Goal: Transaction & Acquisition: Purchase product/service

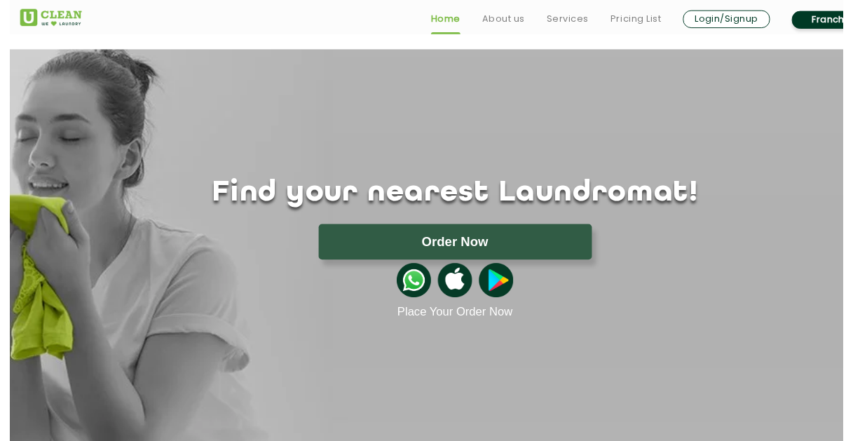
scroll to position [70, 0]
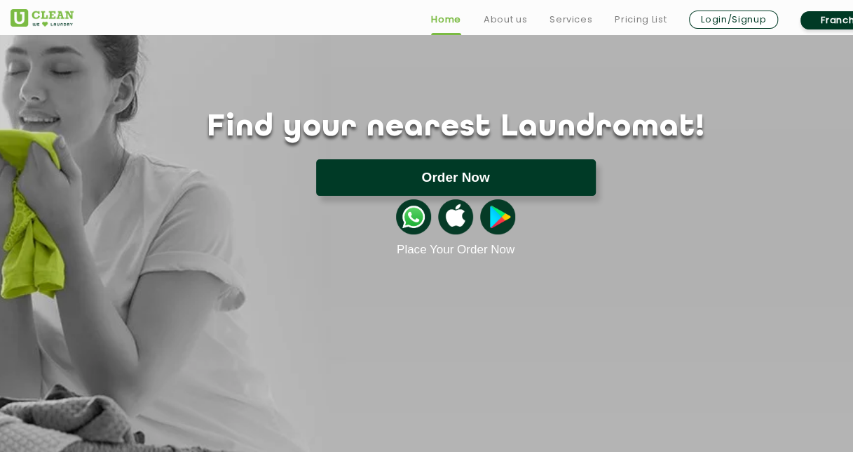
click at [482, 175] on button "Order Now" at bounding box center [456, 177] width 280 height 36
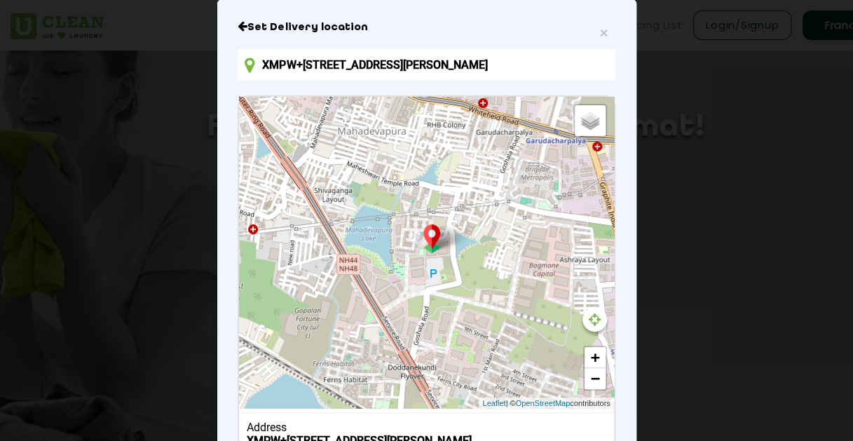
scroll to position [0, 0]
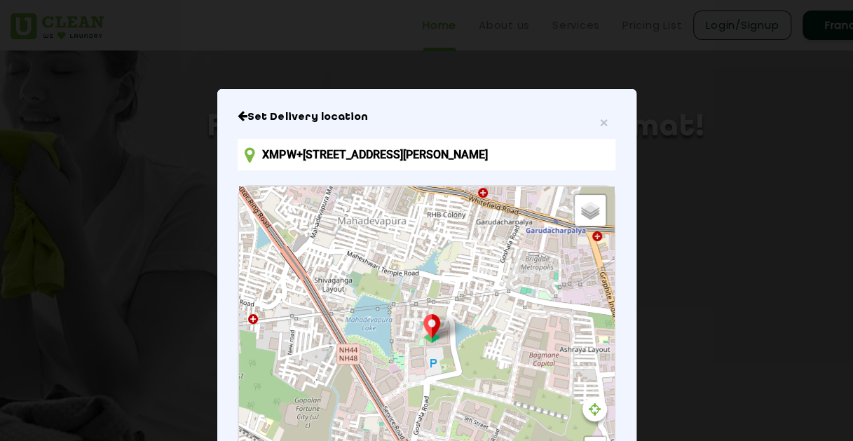
click at [593, 153] on input "XMPW+G94, Goshala Rd, Laxmi Sagar Layout, Mahadevapura, Bengaluru, Karnataka 56…" at bounding box center [426, 155] width 377 height 32
click at [333, 152] on input "XMPW+G94, Goshala Rd, Laxmi Sagar Layout, Mahadevapura, Bengaluru, Karnataka 56…" at bounding box center [426, 155] width 377 height 32
click at [238, 111] on icon "Close" at bounding box center [243, 115] width 10 height 11
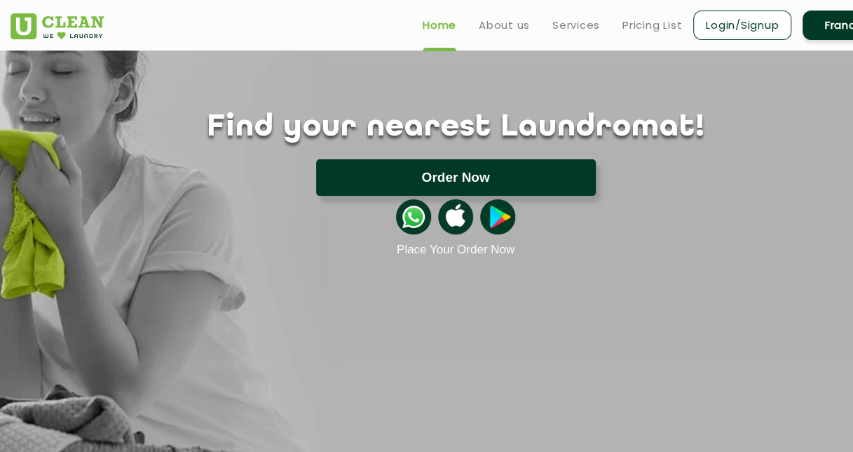
click at [465, 174] on button "Order Now" at bounding box center [456, 177] width 280 height 36
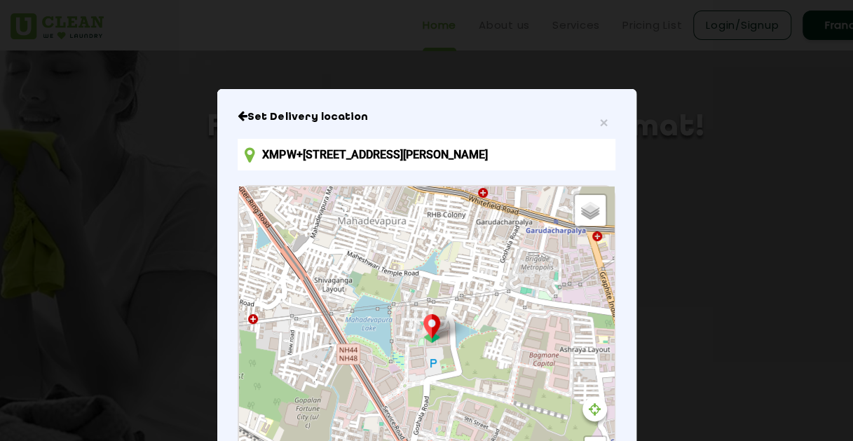
drag, startPoint x: 552, startPoint y: 167, endPoint x: 581, endPoint y: 158, distance: 30.2
click at [556, 167] on input "XMPW+G94, Goshala Rd, Laxmi Sagar Layout, Mahadevapura, Bengaluru, Karnataka 56…" at bounding box center [426, 155] width 377 height 32
drag, startPoint x: 581, startPoint y: 157, endPoint x: 27, endPoint y: 123, distance: 555.0
click at [27, 123] on div "× Set Delivery location XMPW+G94, Goshala Rd, Laxmi Sagar Layout, Mahadevapura,…" at bounding box center [426, 220] width 853 height 441
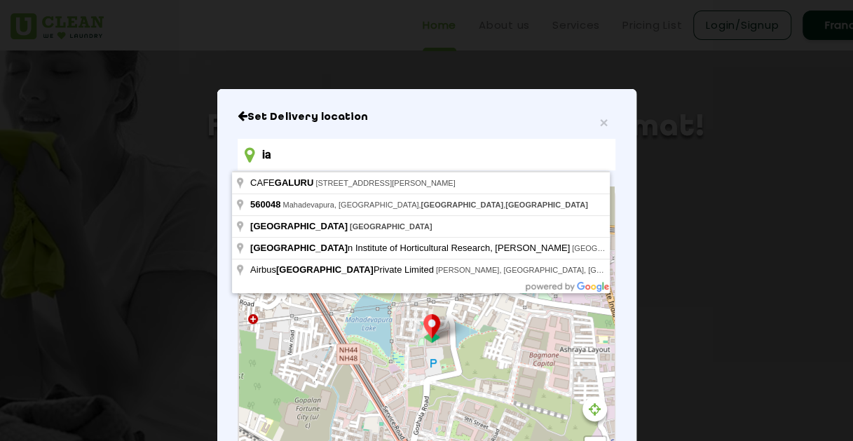
type input "a"
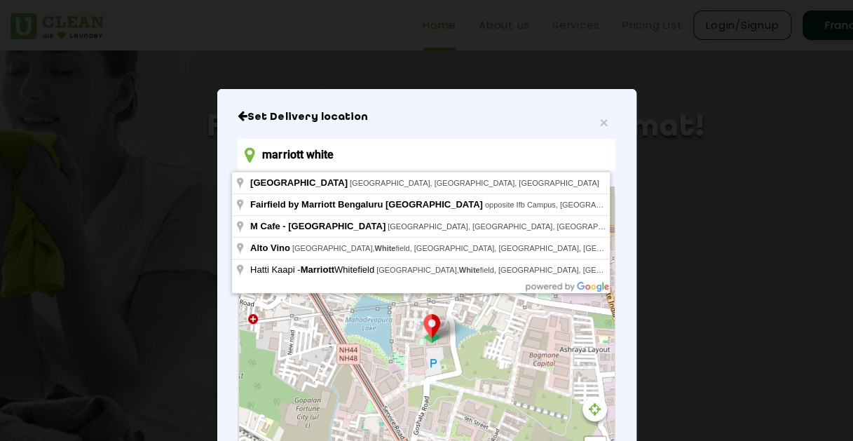
type input "Bengaluru Marriott Hotel Whitefield, 8th Road, EPIP Zone, Whitefield, Bengaluru…"
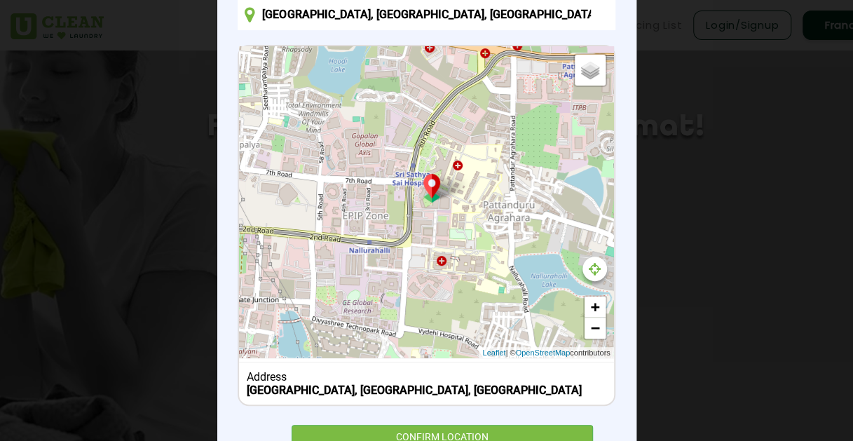
scroll to position [212, 0]
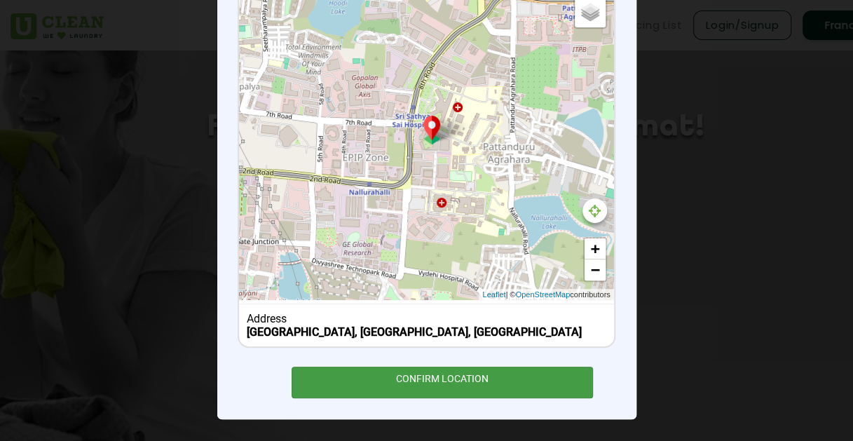
click at [440, 376] on div "CONFIRM LOCATION" at bounding box center [443, 383] width 302 height 32
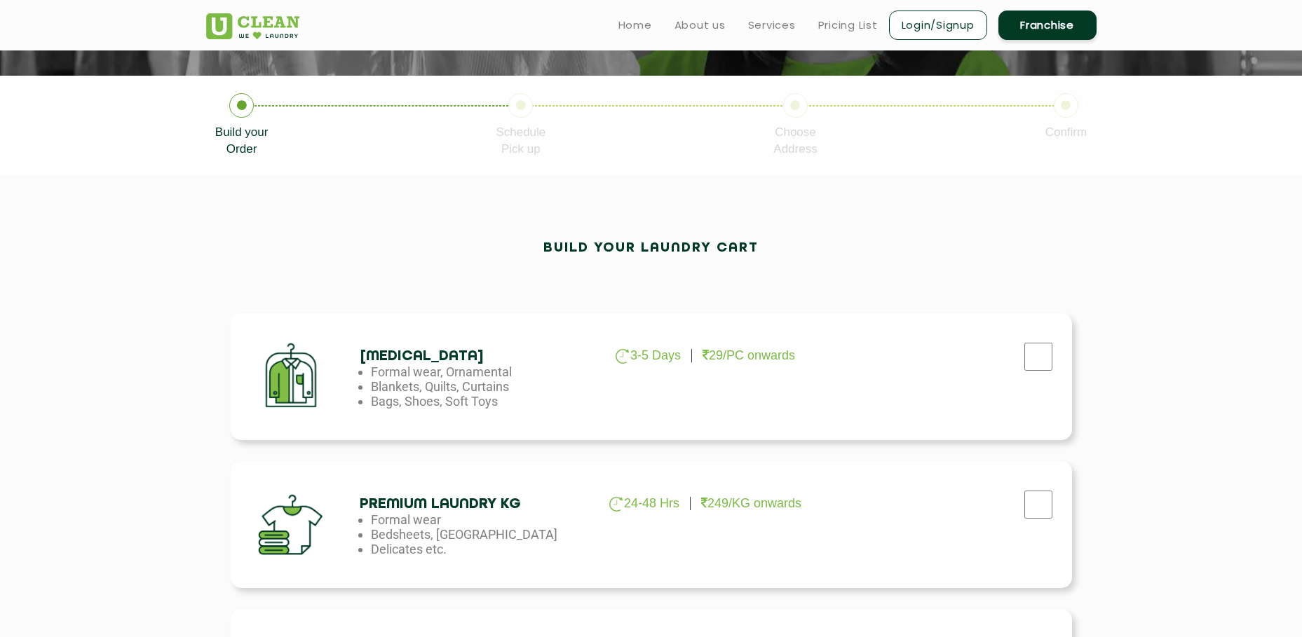
scroll to position [351, 0]
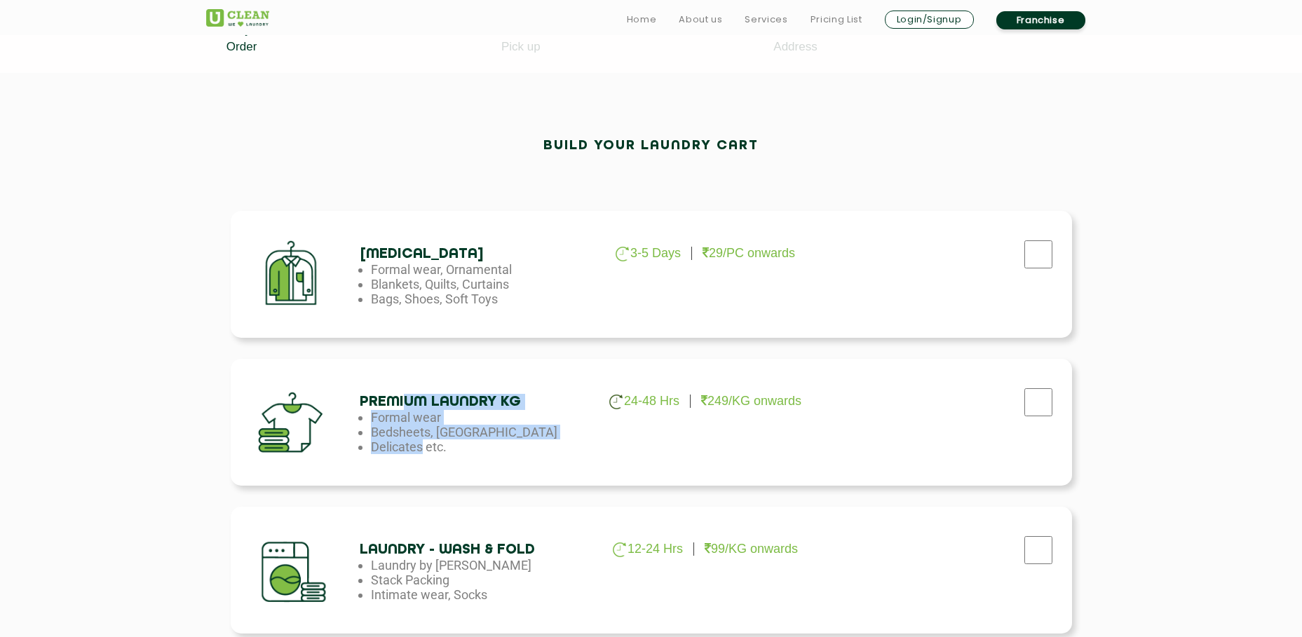
drag, startPoint x: 410, startPoint y: 400, endPoint x: 417, endPoint y: 452, distance: 52.4
click at [417, 451] on div "Premium Laundry Kg 24-48 Hrs 249/KG onwards Formal wear Bedsheets, Dohars Delic…" at bounding box center [473, 424] width 227 height 60
drag, startPoint x: 417, startPoint y: 452, endPoint x: 400, endPoint y: 442, distance: 19.8
click at [400, 442] on li "Delicates etc." at bounding box center [484, 447] width 227 height 15
drag, startPoint x: 379, startPoint y: 400, endPoint x: 421, endPoint y: 451, distance: 65.7
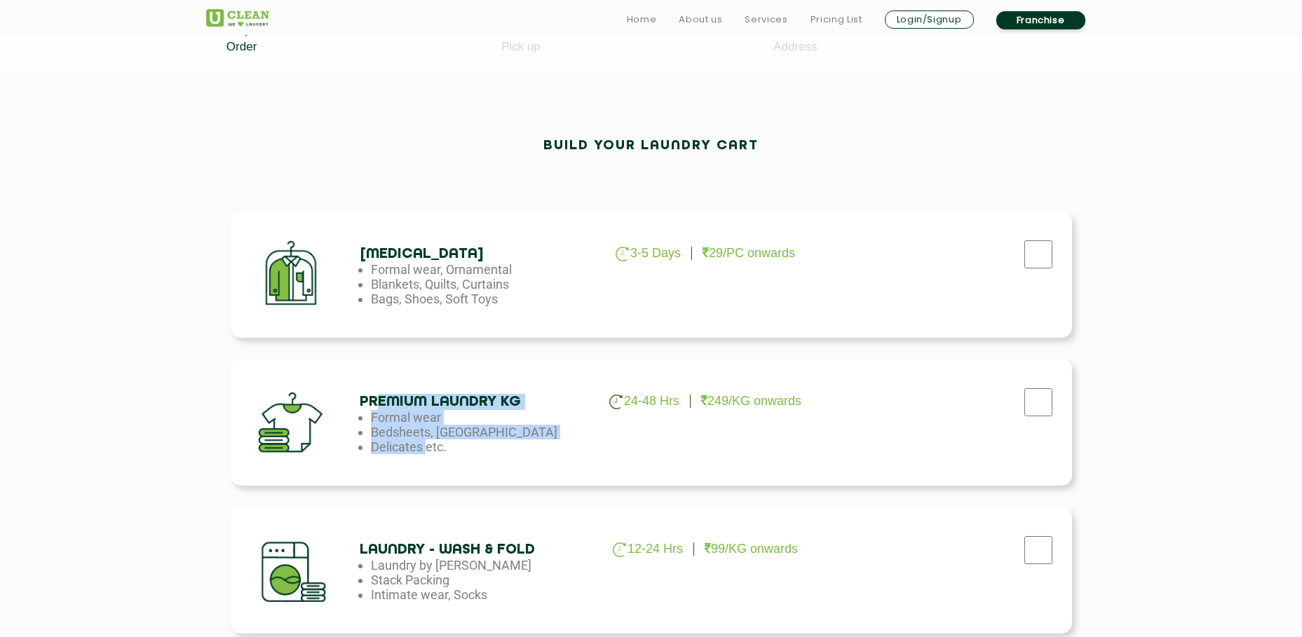
click at [421, 451] on div "Premium Laundry Kg 24-48 Hrs 249/KG onwards Formal wear Bedsheets, Dohars Delic…" at bounding box center [473, 424] width 227 height 60
drag, startPoint x: 421, startPoint y: 451, endPoint x: 431, endPoint y: 454, distance: 9.8
click at [423, 451] on li "Delicates etc." at bounding box center [484, 447] width 227 height 15
drag, startPoint x: 431, startPoint y: 454, endPoint x: 369, endPoint y: 394, distance: 86.3
click at [369, 394] on div "Premium Laundry Kg 24-48 Hrs 249/KG onwards Formal wear Bedsheets, Dohars Delic…" at bounding box center [473, 424] width 227 height 60
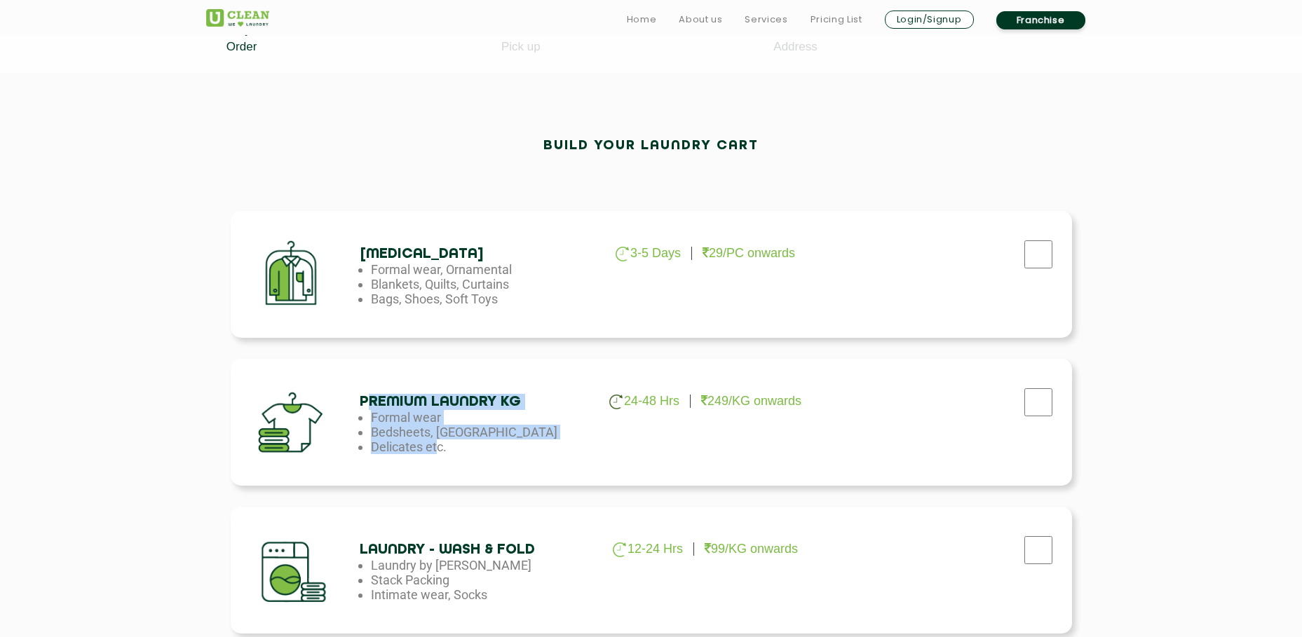
click at [374, 395] on h4 "Premium Laundry Kg" at bounding box center [473, 402] width 227 height 16
drag, startPoint x: 384, startPoint y: 400, endPoint x: 433, endPoint y: 454, distance: 73.0
click at [433, 451] on div "Premium Laundry Kg 24-48 Hrs 249/KG onwards Formal wear Bedsheets, Dohars Delic…" at bounding box center [473, 424] width 227 height 60
drag, startPoint x: 433, startPoint y: 454, endPoint x: 448, endPoint y: 461, distance: 16.7
click at [433, 451] on li "Delicates etc." at bounding box center [484, 447] width 227 height 15
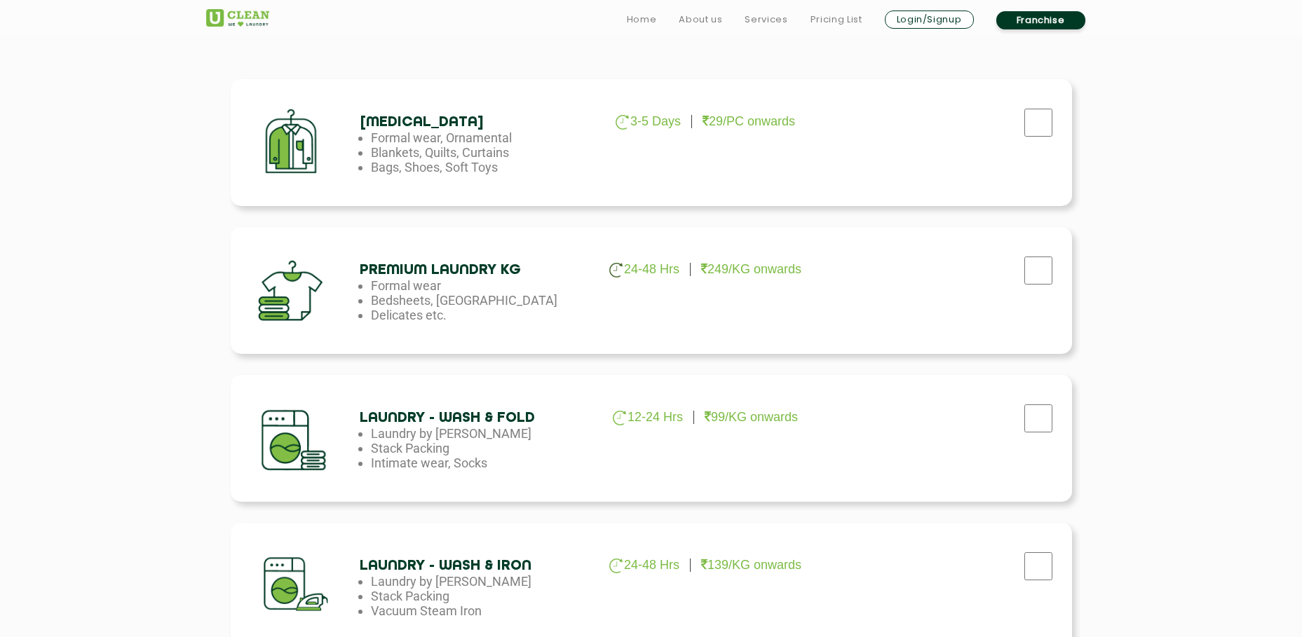
scroll to position [491, 0]
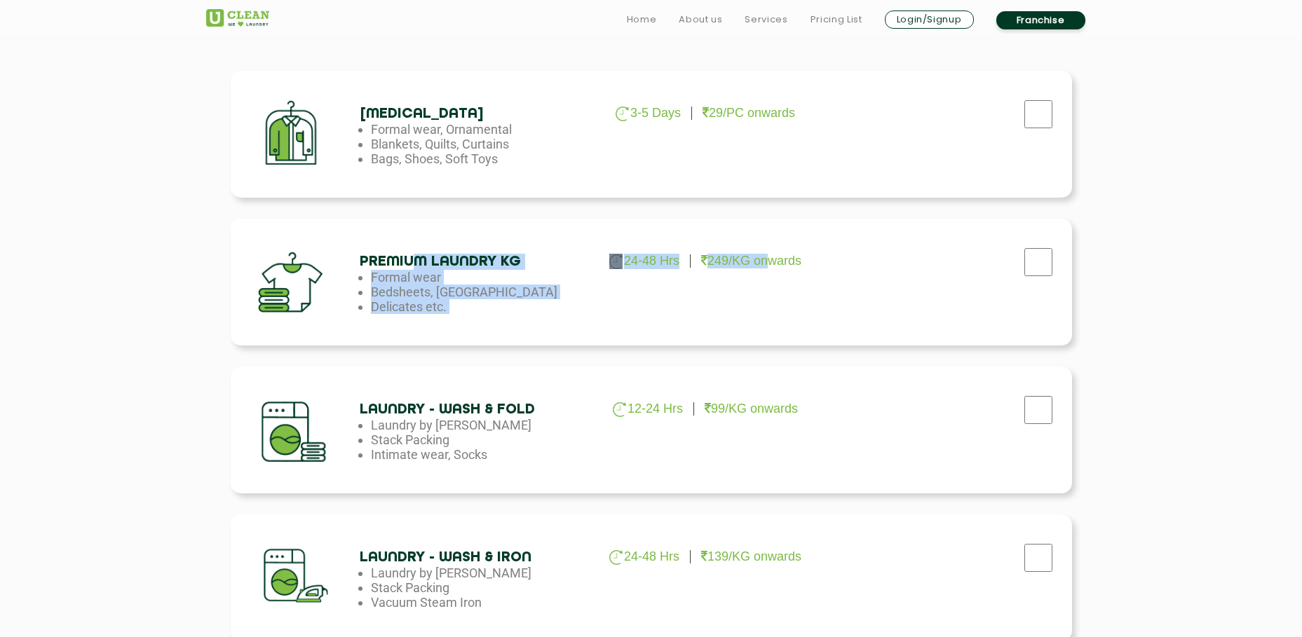
drag, startPoint x: 711, startPoint y: 274, endPoint x: 415, endPoint y: 263, distance: 296.1
click at [415, 263] on div "Premium Laundry Kg 24-48 Hrs 249/KG onwards Formal wear Bedsheets, Dohars Delic…" at bounding box center [651, 282] width 841 height 127
click at [412, 261] on h4 "Premium Laundry Kg" at bounding box center [473, 262] width 227 height 16
drag, startPoint x: 412, startPoint y: 261, endPoint x: 495, endPoint y: 310, distance: 96.8
click at [495, 310] on div "Premium Laundry Kg 24-48 Hrs 249/KG onwards Formal wear Bedsheets, Dohars Delic…" at bounding box center [473, 284] width 227 height 60
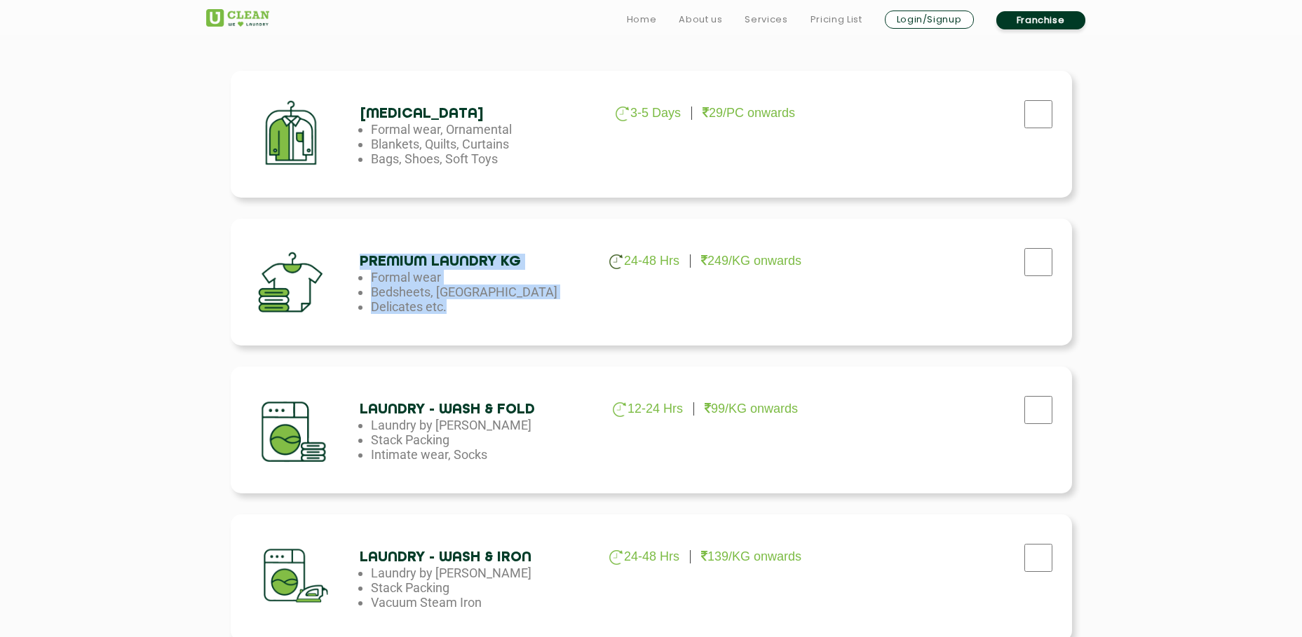
click at [495, 310] on li "Delicates etc." at bounding box center [484, 306] width 227 height 15
drag, startPoint x: 501, startPoint y: 311, endPoint x: 426, endPoint y: 256, distance: 92.8
click at [426, 256] on div "Premium Laundry Kg 24-48 Hrs 249/KG onwards Formal wear Bedsheets, Dohars Delic…" at bounding box center [473, 284] width 227 height 60
drag, startPoint x: 426, startPoint y: 256, endPoint x: 438, endPoint y: 259, distance: 12.2
click at [426, 256] on h4 "Premium Laundry Kg" at bounding box center [473, 262] width 227 height 16
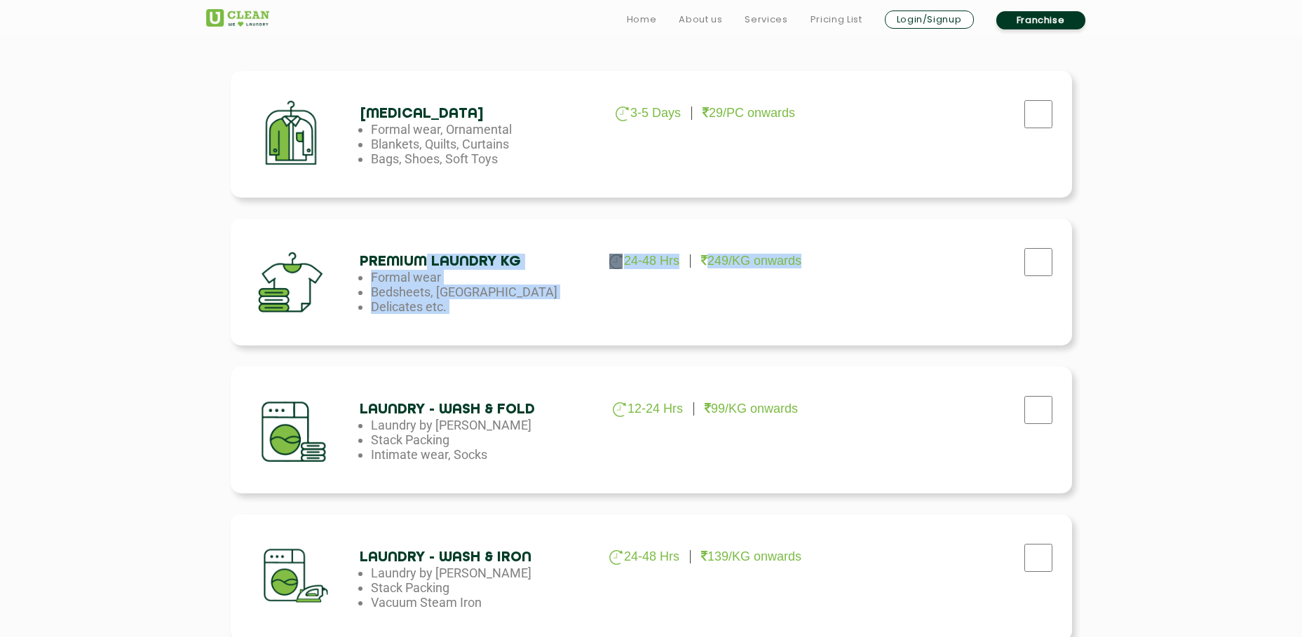
drag, startPoint x: 438, startPoint y: 259, endPoint x: 741, endPoint y: 310, distance: 307.9
click at [741, 310] on div "Premium Laundry Kg 24-48 Hrs 249/KG onwards Formal wear Bedsheets, Dohars Delic…" at bounding box center [651, 282] width 841 height 127
drag, startPoint x: 741, startPoint y: 310, endPoint x: 758, endPoint y: 311, distance: 16.9
click at [742, 310] on div "Premium Laundry Kg 24-48 Hrs 249/KG onwards Formal wear Bedsheets, Dohars Delic…" at bounding box center [651, 282] width 841 height 127
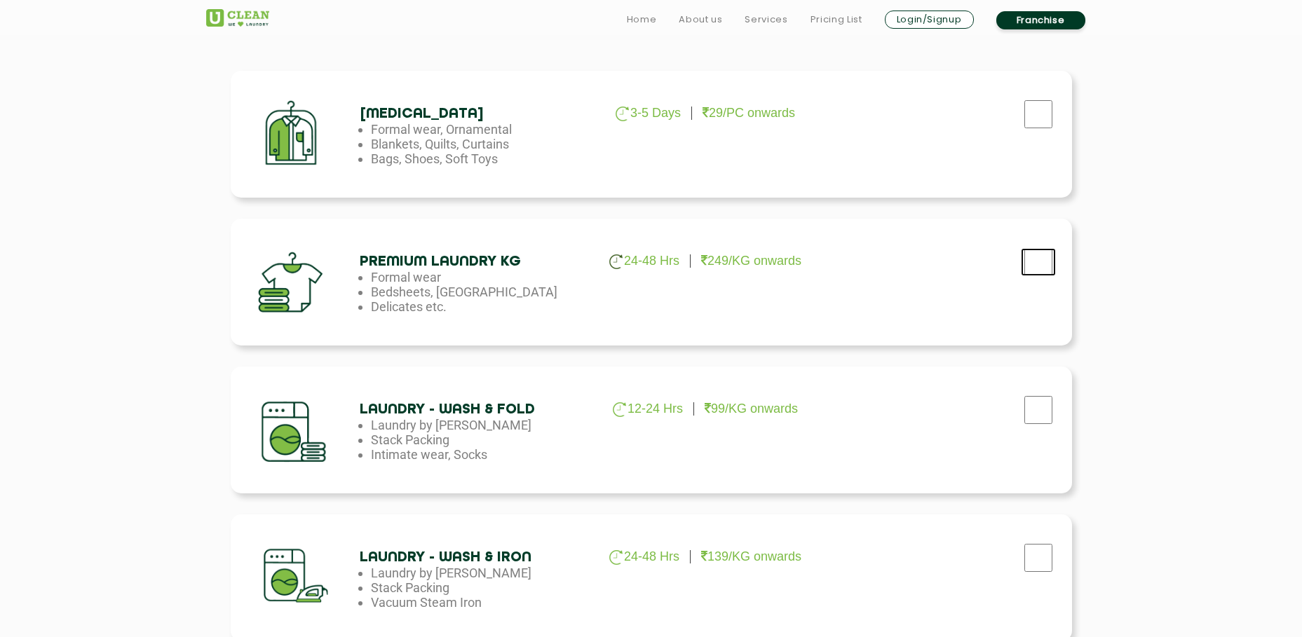
click at [853, 260] on input "checkbox" at bounding box center [1038, 262] width 35 height 28
checkbox input "true"
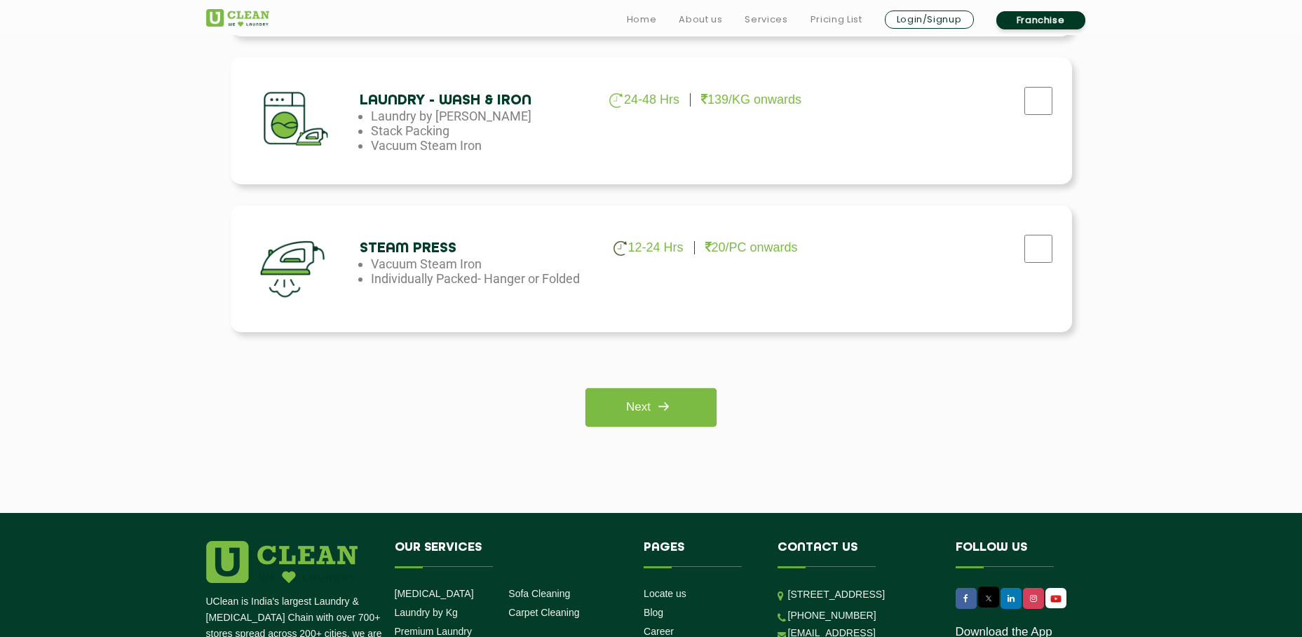
scroll to position [1052, 0]
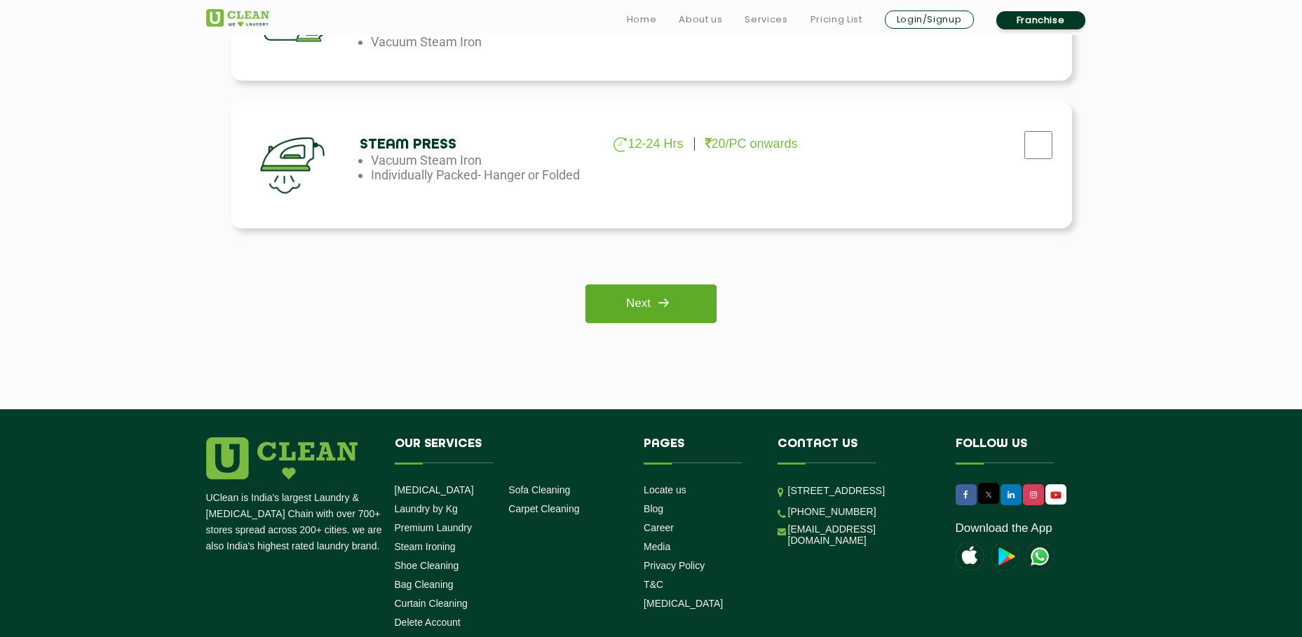
click at [635, 290] on link "Next" at bounding box center [650, 304] width 131 height 39
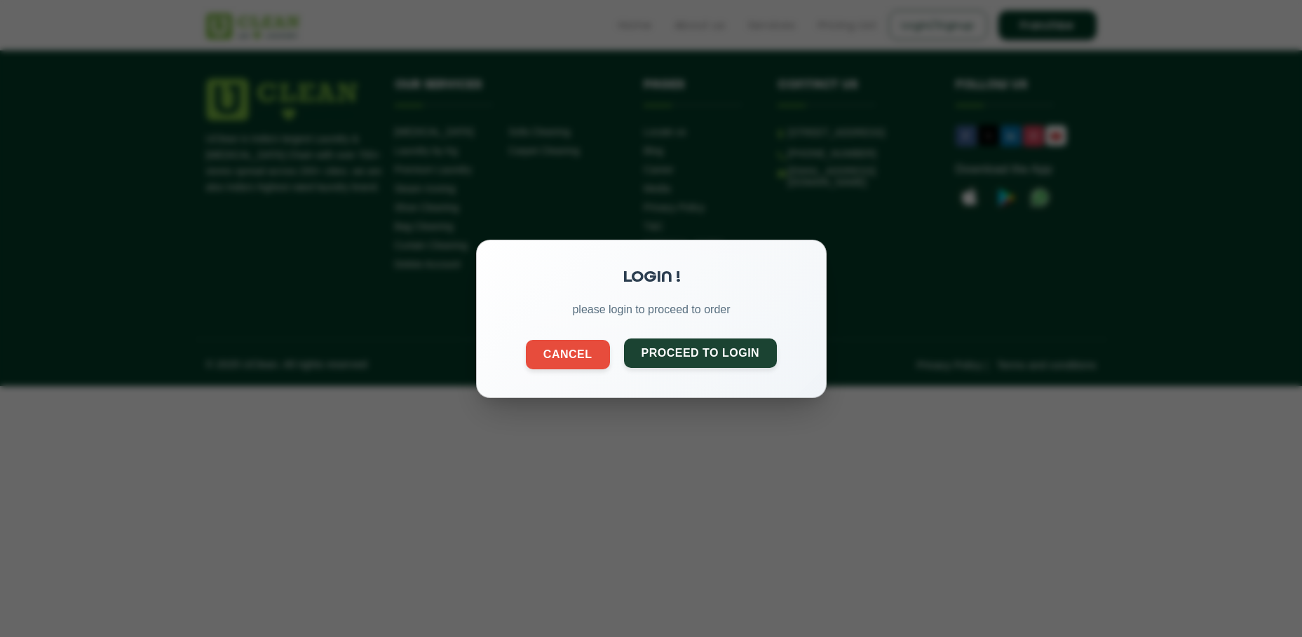
click at [712, 347] on button "Proceed to Login" at bounding box center [700, 352] width 154 height 29
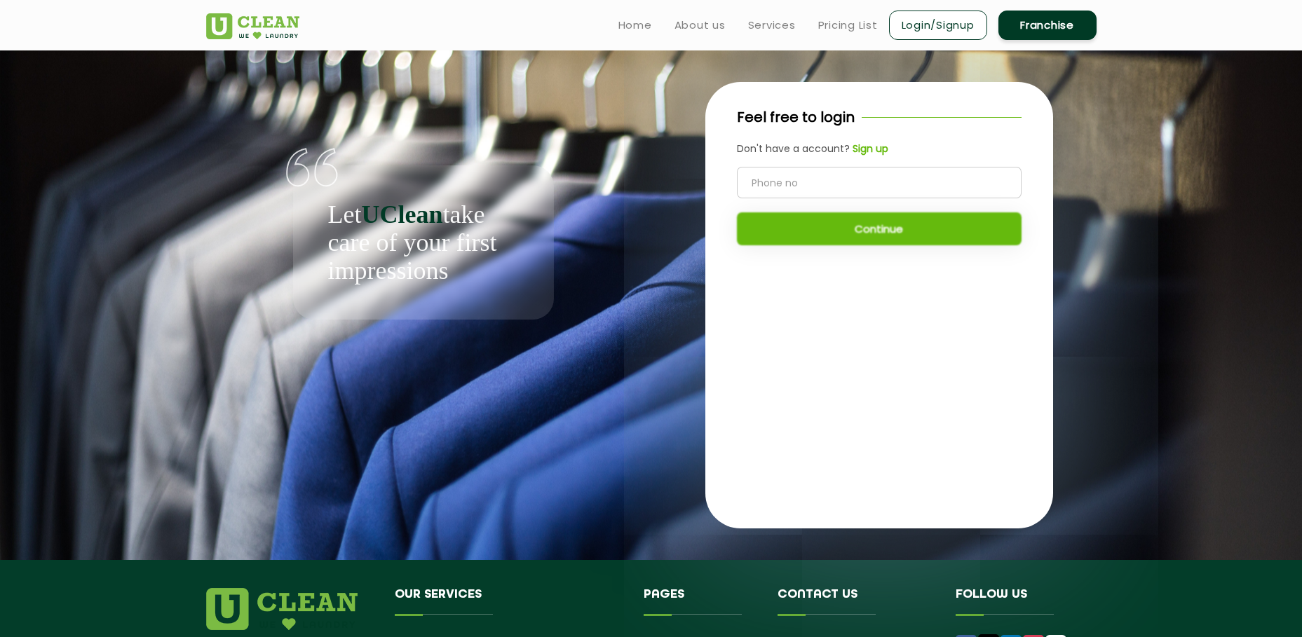
click at [811, 169] on input "tel" at bounding box center [879, 183] width 285 height 32
click at [811, 177] on input "tel" at bounding box center [879, 183] width 285 height 32
click at [853, 187] on input "tel" at bounding box center [879, 183] width 285 height 32
click at [836, 191] on input "tel" at bounding box center [879, 183] width 285 height 32
type input "9740626725"
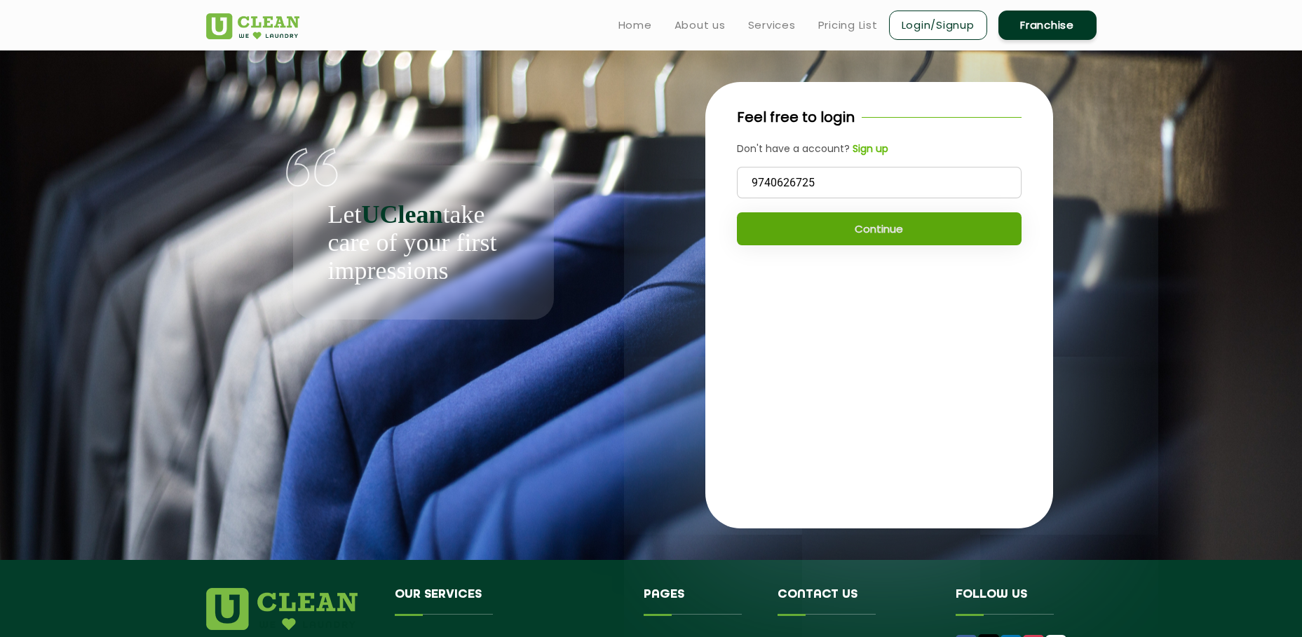
click at [853, 241] on button "Continue" at bounding box center [879, 228] width 285 height 33
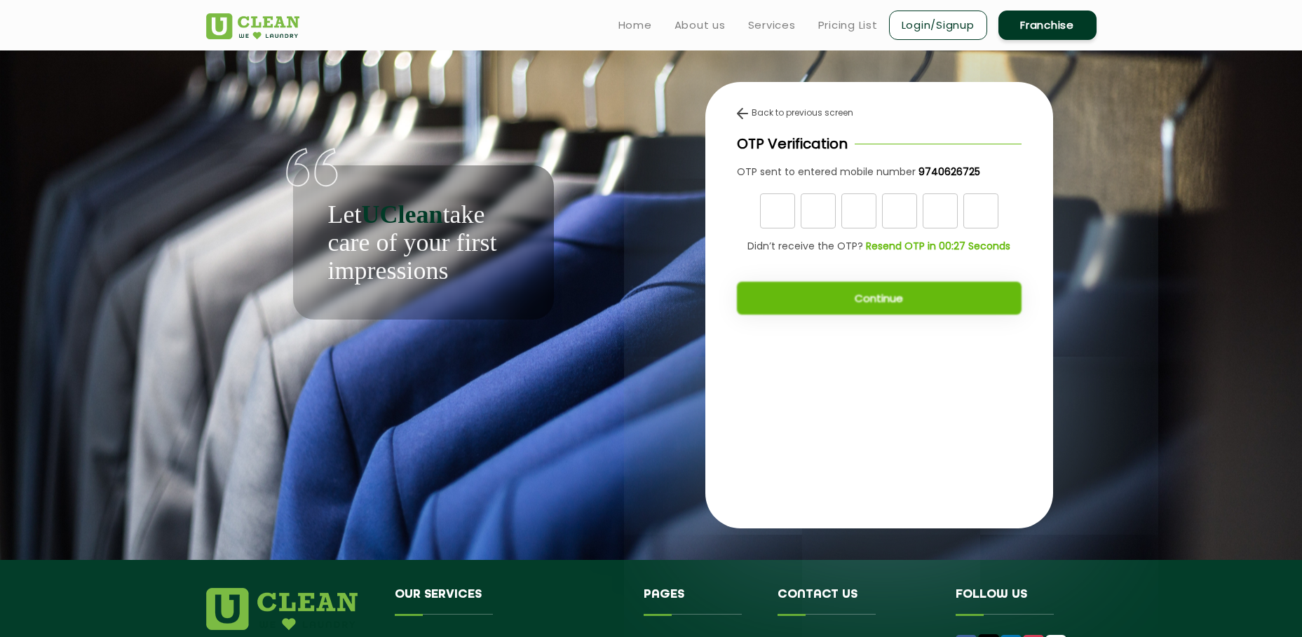
click at [789, 205] on input "text" at bounding box center [777, 211] width 35 height 35
type input "7"
type input "1"
type input "4"
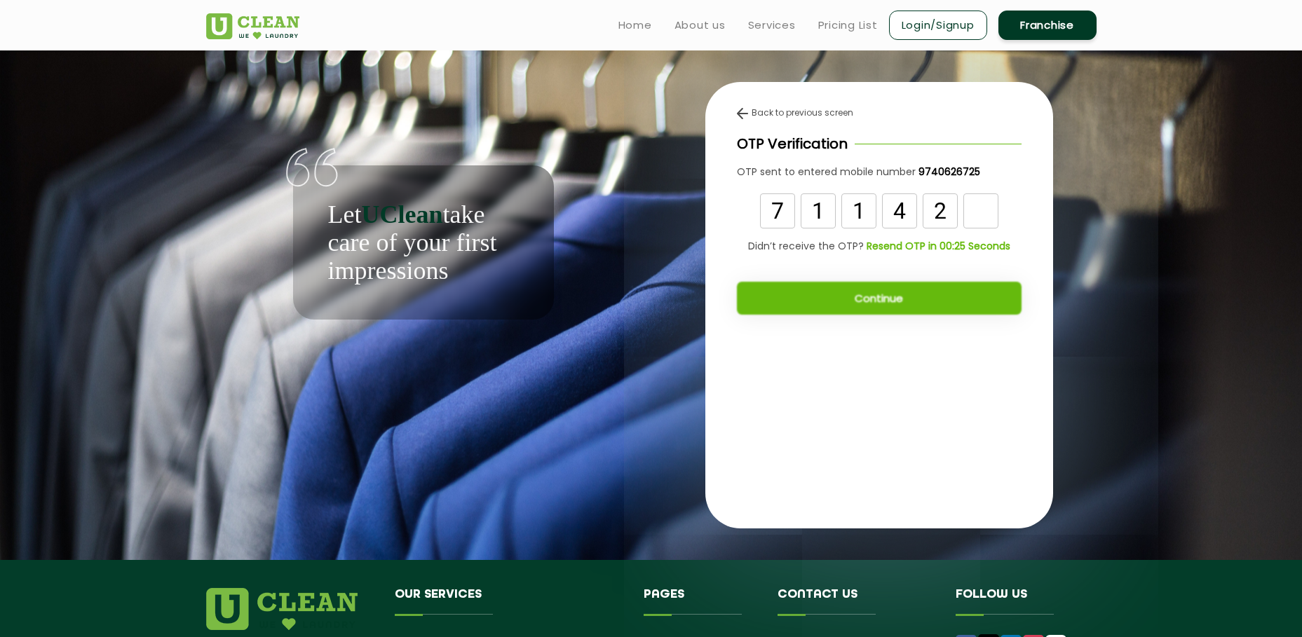
type input "2"
type input "8"
click at [851, 292] on button "Continue" at bounding box center [879, 298] width 285 height 33
click at [853, 300] on button "Continue" at bounding box center [879, 298] width 285 height 33
click at [853, 304] on button "Continue" at bounding box center [879, 298] width 285 height 33
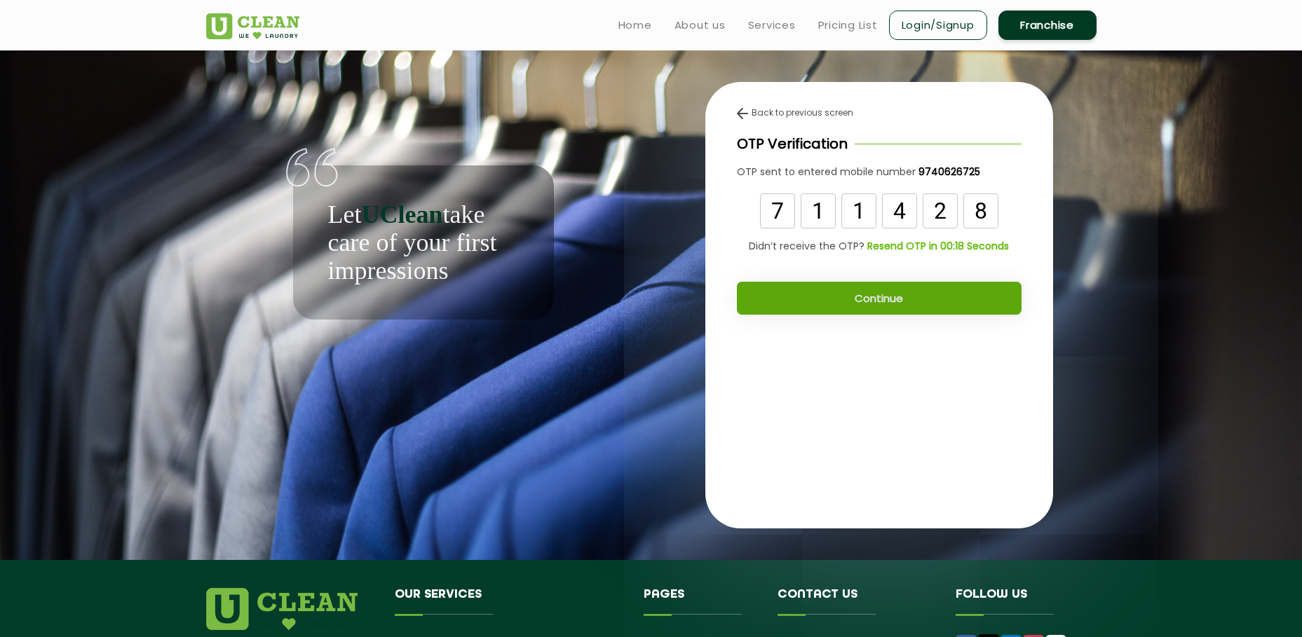
click at [853, 303] on button "Continue" at bounding box center [879, 298] width 285 height 33
click at [853, 298] on button "Continue" at bounding box center [879, 298] width 285 height 33
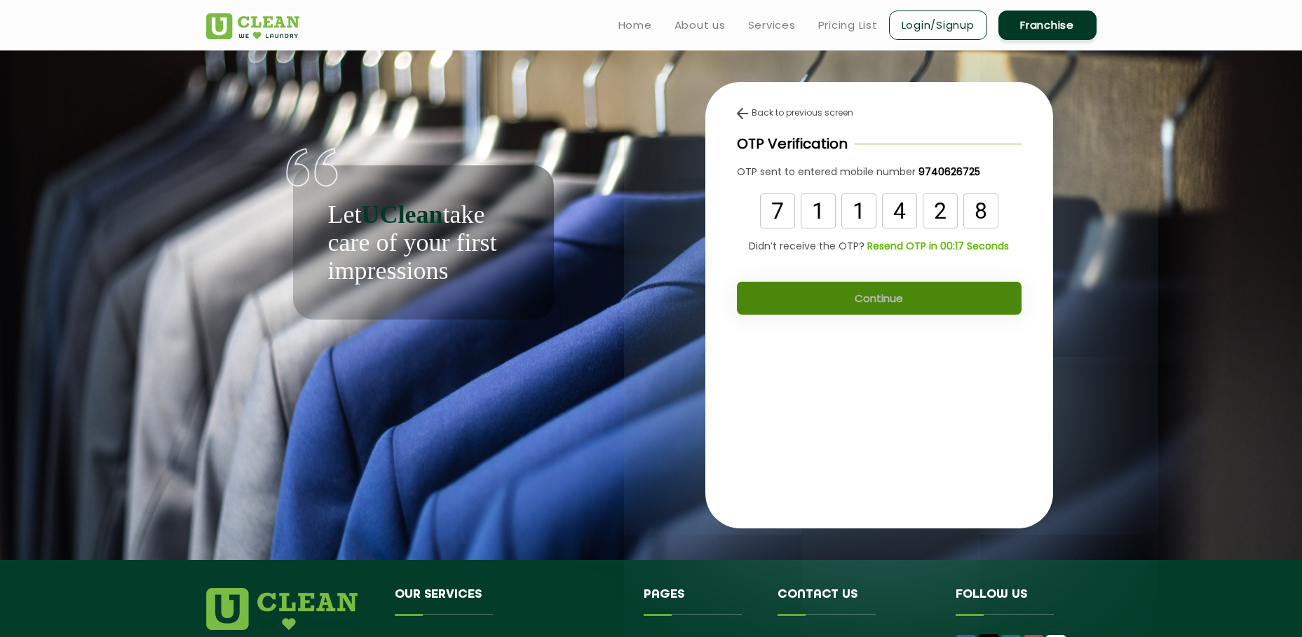
click at [853, 298] on button "Continue" at bounding box center [879, 298] width 285 height 33
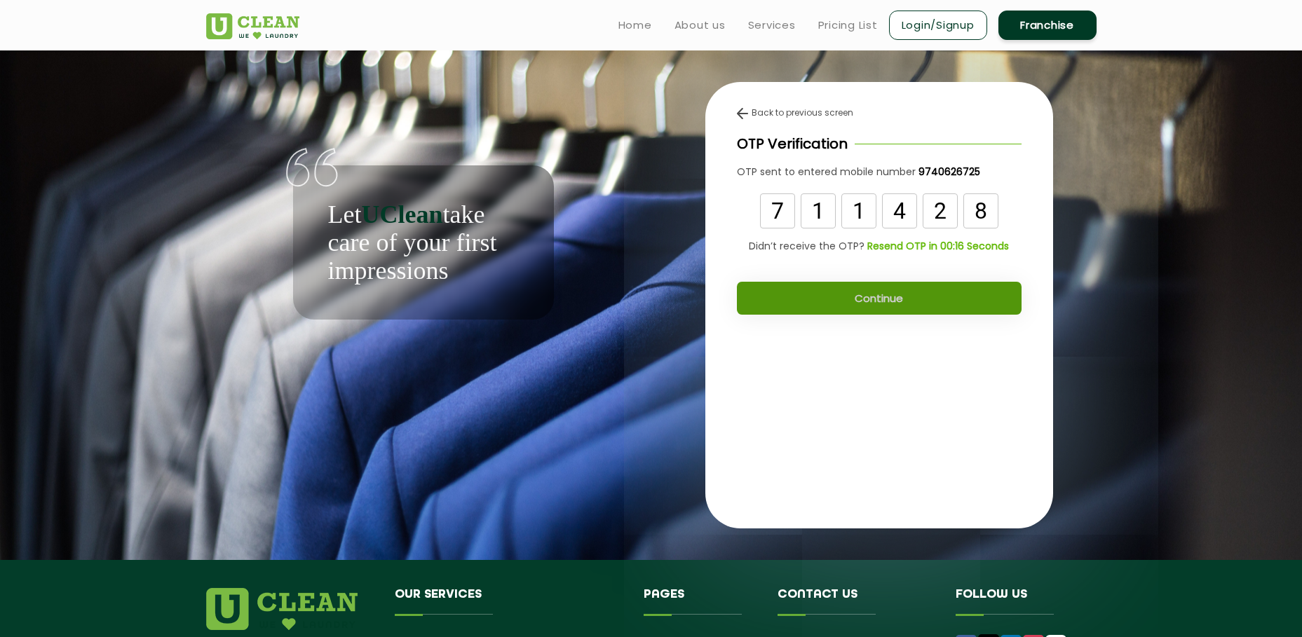
click at [853, 298] on button "Continue" at bounding box center [879, 298] width 285 height 33
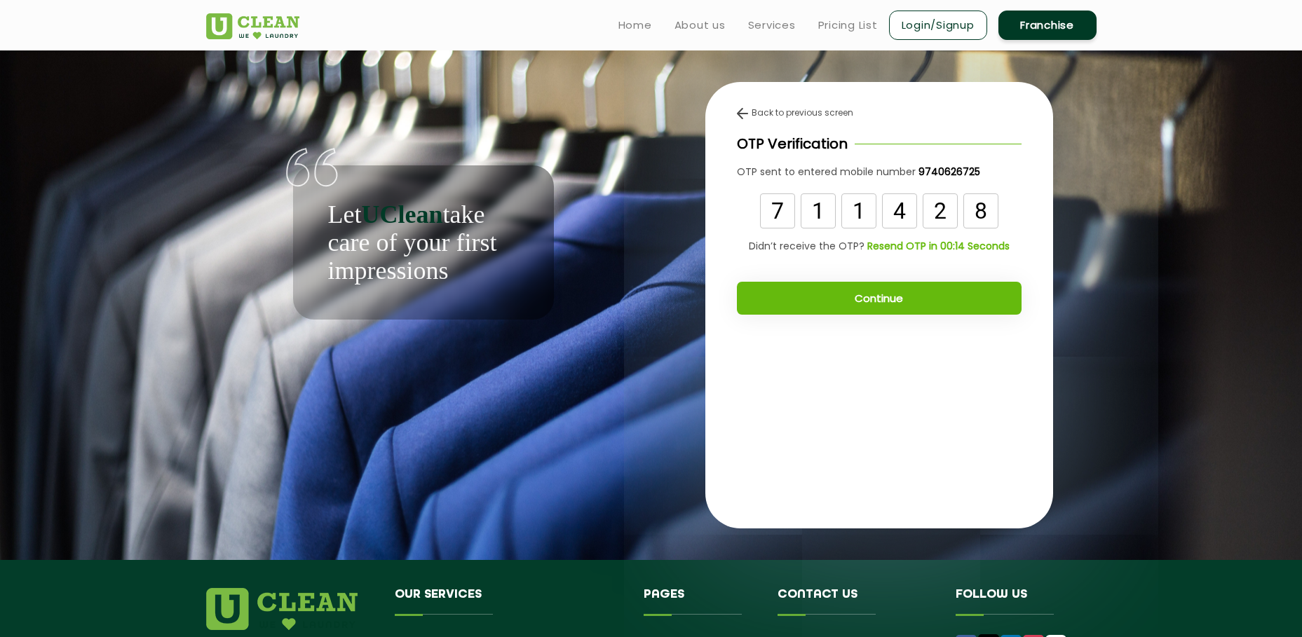
click at [853, 309] on button "Continue" at bounding box center [879, 298] width 285 height 33
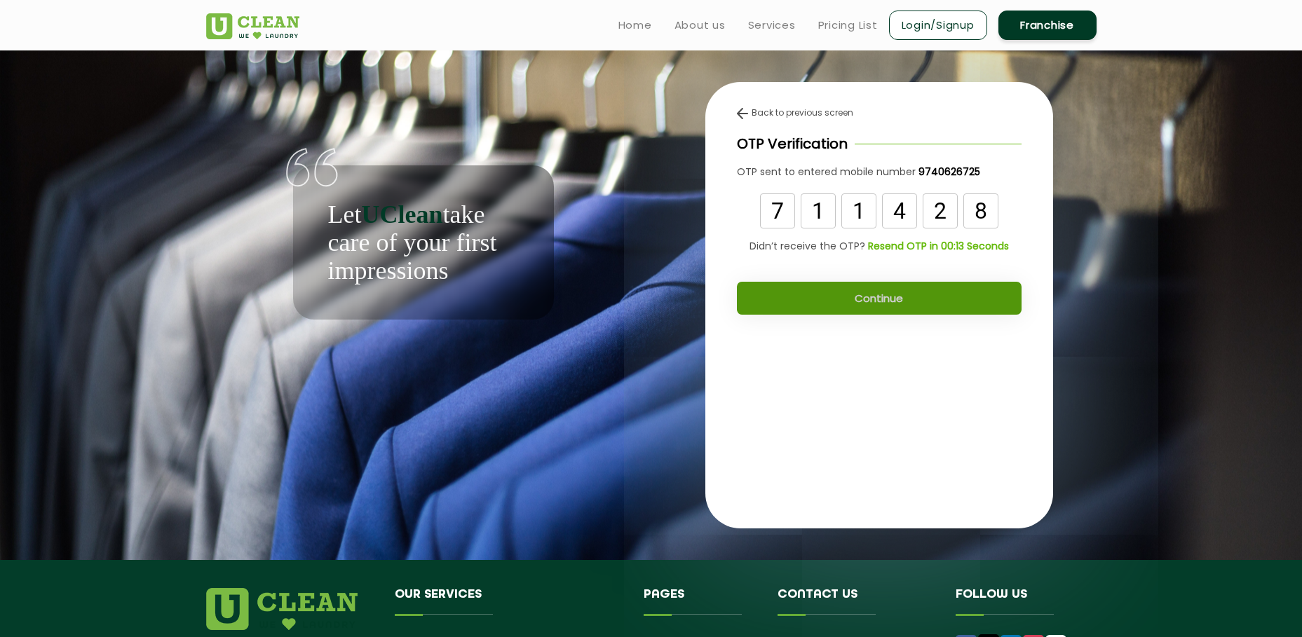
click at [853, 309] on button "Continue" at bounding box center [879, 298] width 285 height 33
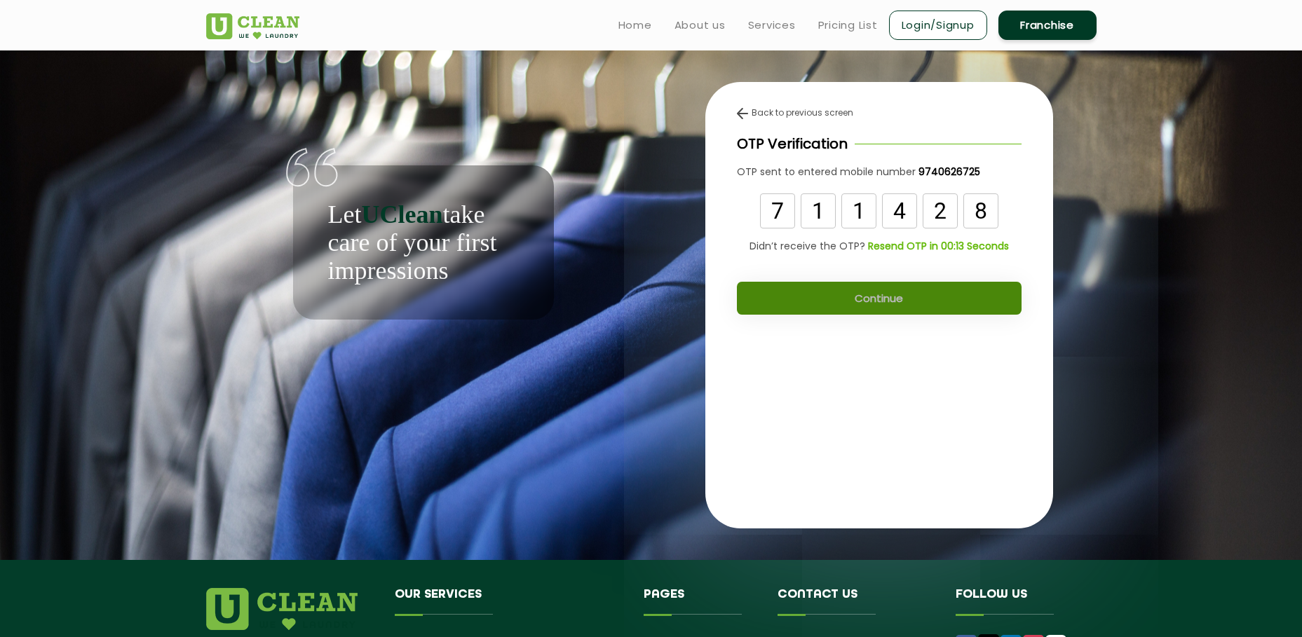
click at [853, 309] on button "Continue" at bounding box center [879, 298] width 285 height 33
click at [853, 307] on button "Continue" at bounding box center [879, 298] width 285 height 33
click at [853, 306] on button "Continue" at bounding box center [879, 298] width 285 height 33
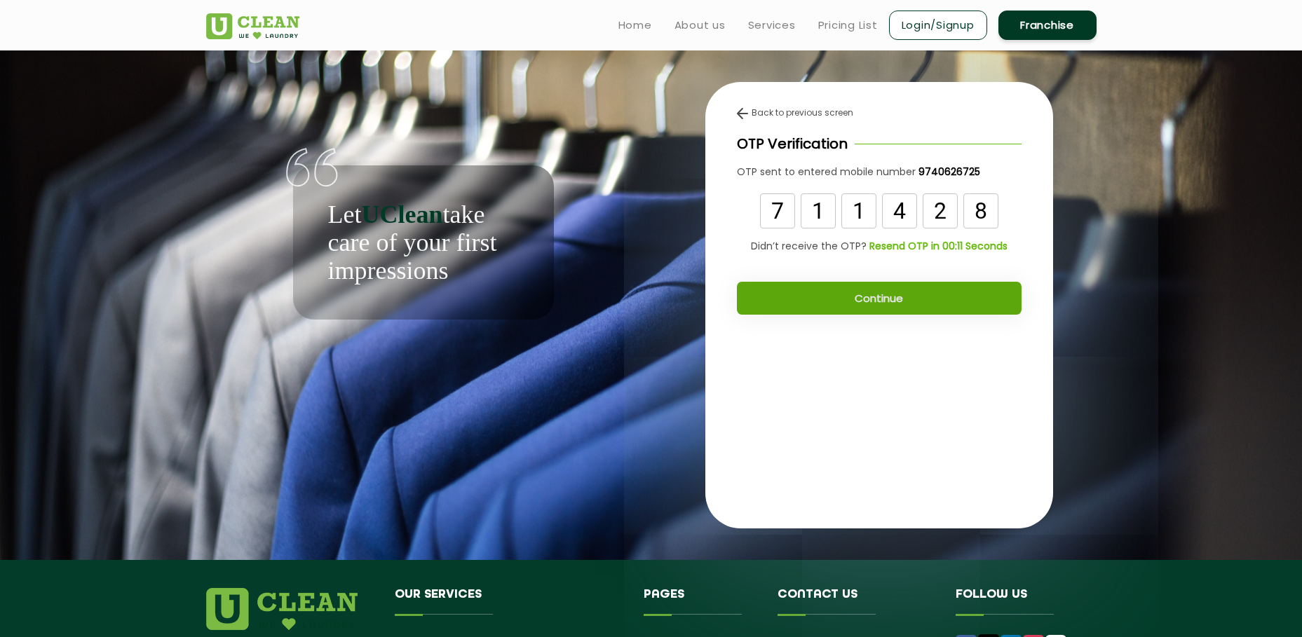
click at [853, 298] on button "Continue" at bounding box center [879, 298] width 285 height 33
click at [853, 428] on div "Back to previous screen OTP Verification OTP sent to entered mobile number 9740…" at bounding box center [879, 305] width 348 height 446
click at [853, 208] on input "8" at bounding box center [980, 211] width 35 height 35
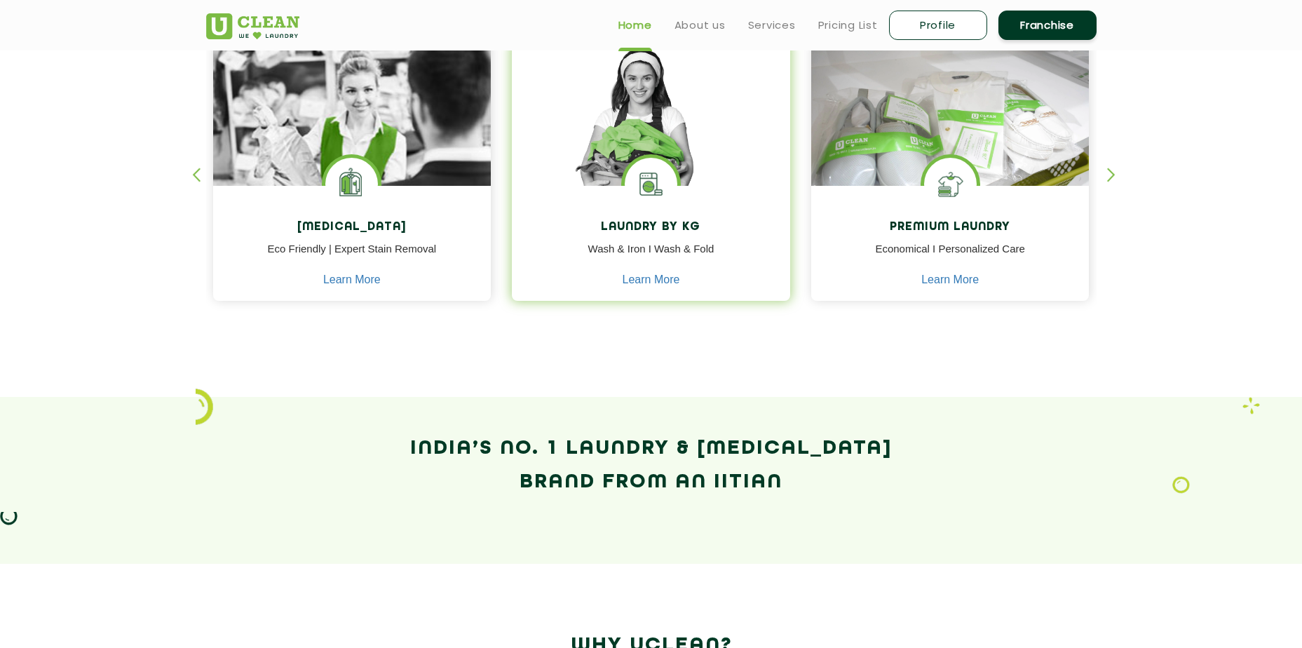
scroll to position [561, 0]
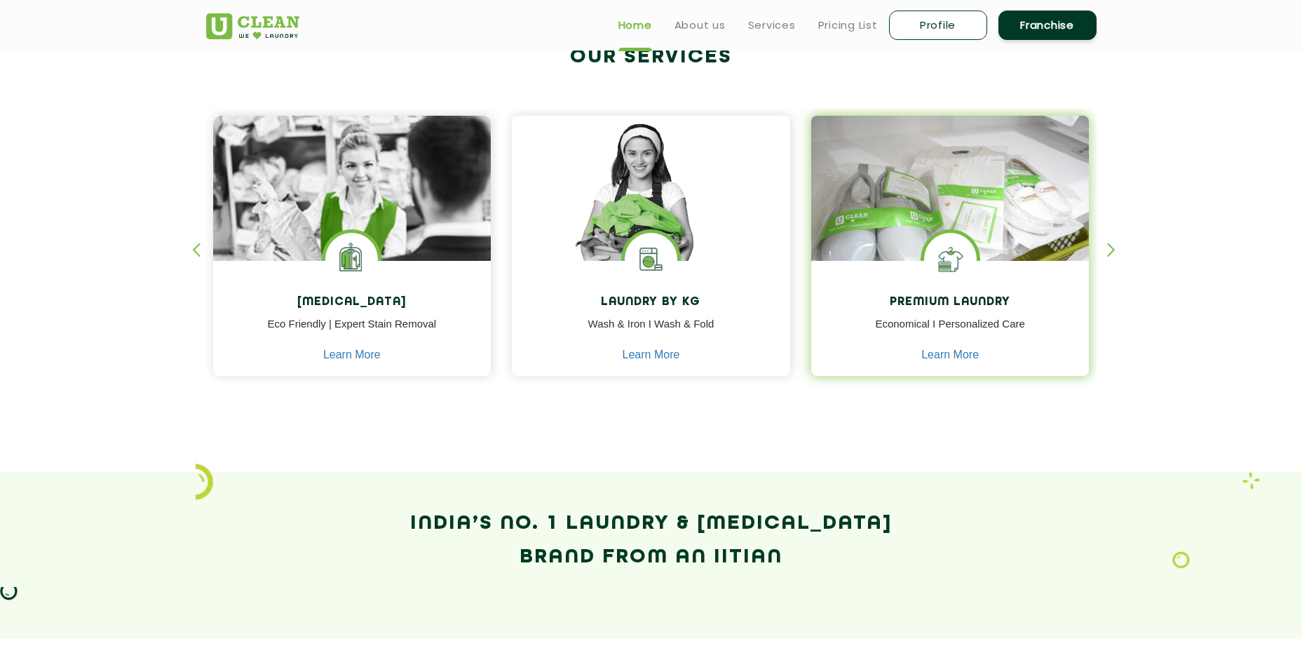
click at [932, 311] on div "Premium Laundry Economical I Personalized Care Learn More" at bounding box center [950, 320] width 278 height 119
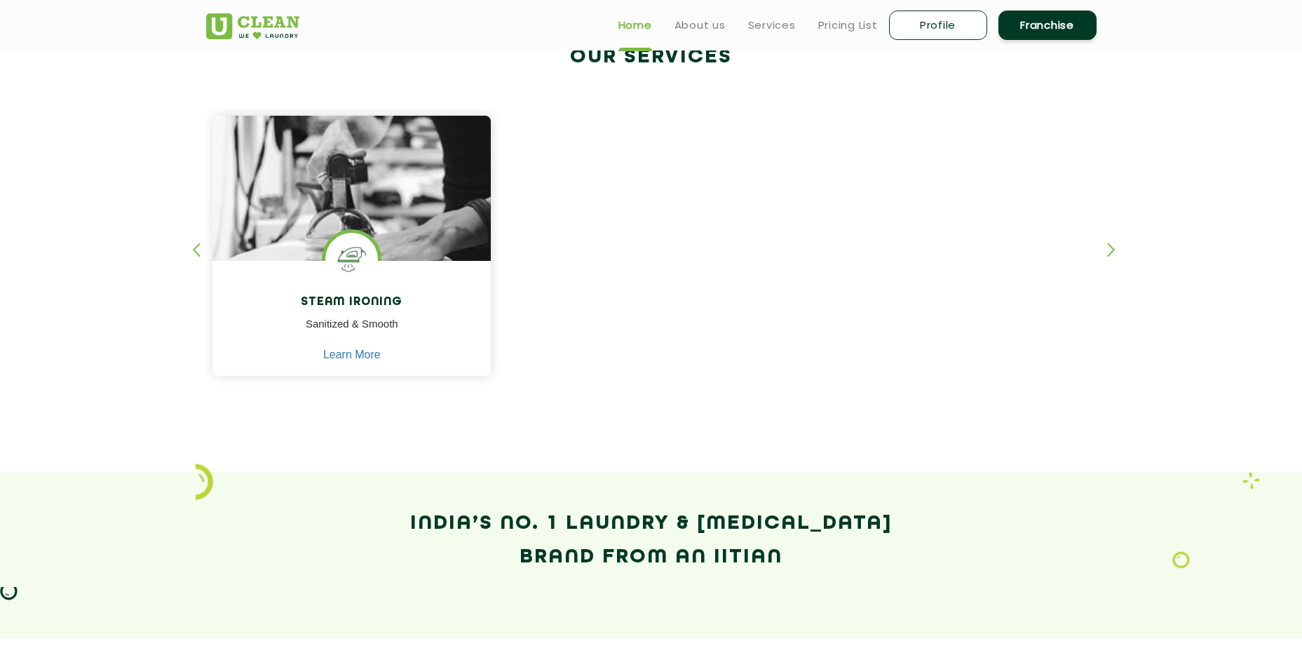
click at [206, 243] on div "button" at bounding box center [202, 262] width 21 height 39
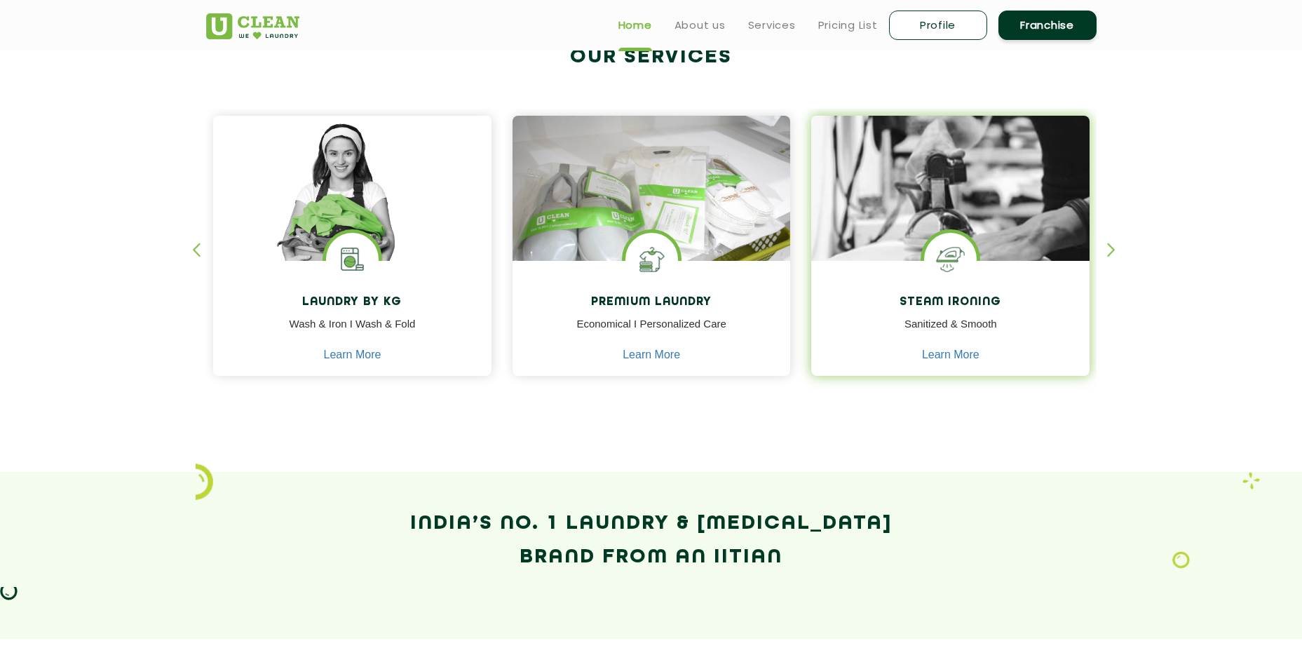
click at [954, 222] on img at bounding box center [950, 228] width 278 height 224
click at [954, 261] on img at bounding box center [950, 259] width 53 height 53
click at [941, 244] on img at bounding box center [950, 259] width 53 height 53
click at [938, 355] on link "Learn More" at bounding box center [950, 354] width 57 height 13
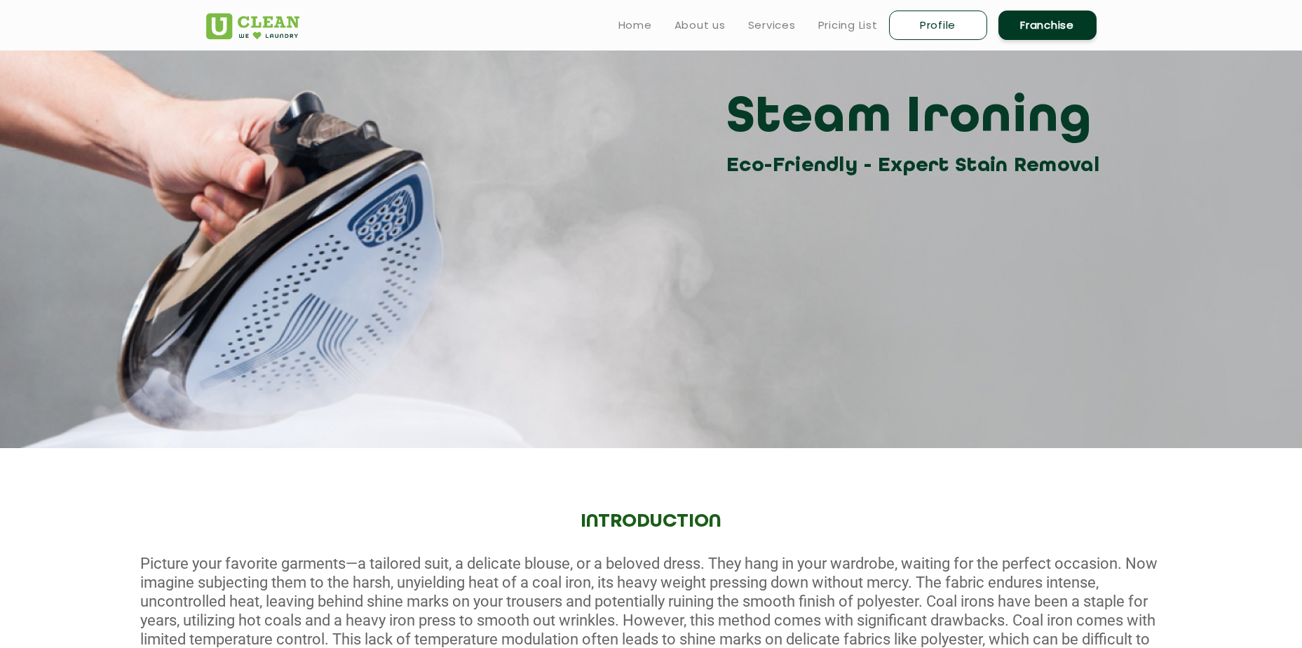
scroll to position [70, 0]
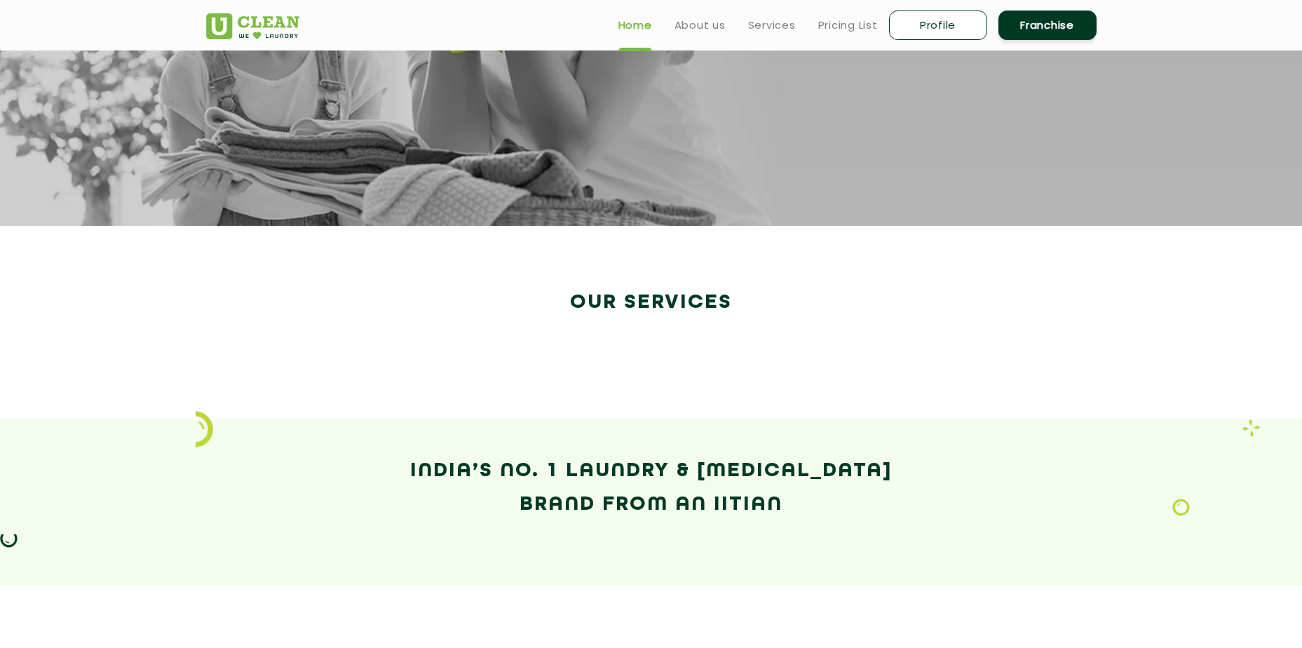
scroll to position [210, 0]
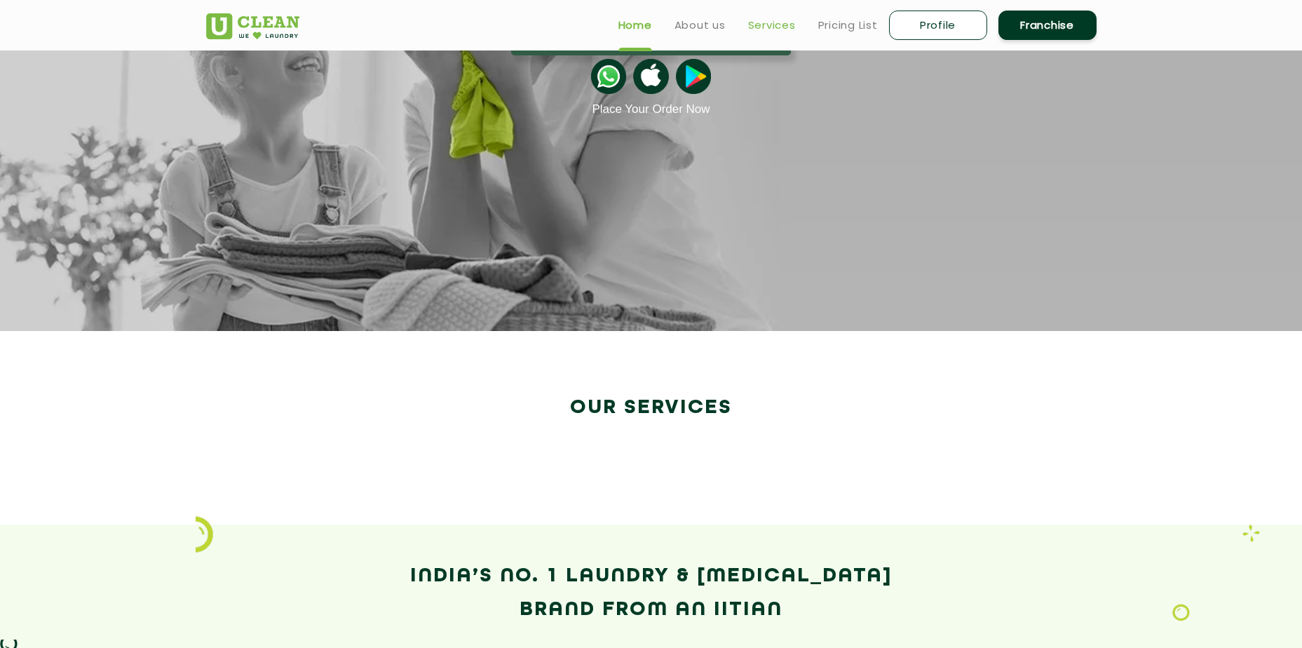
click at [780, 27] on link "Services" at bounding box center [772, 25] width 48 height 17
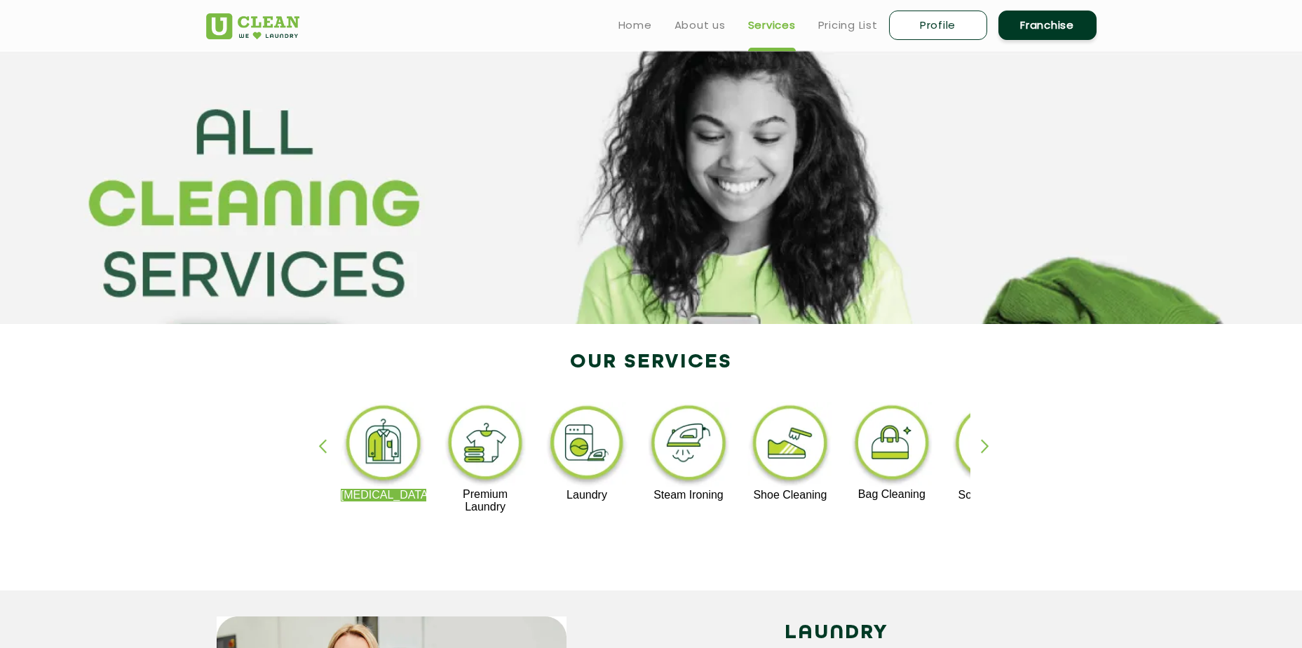
click at [594, 471] on img at bounding box center [587, 445] width 86 height 87
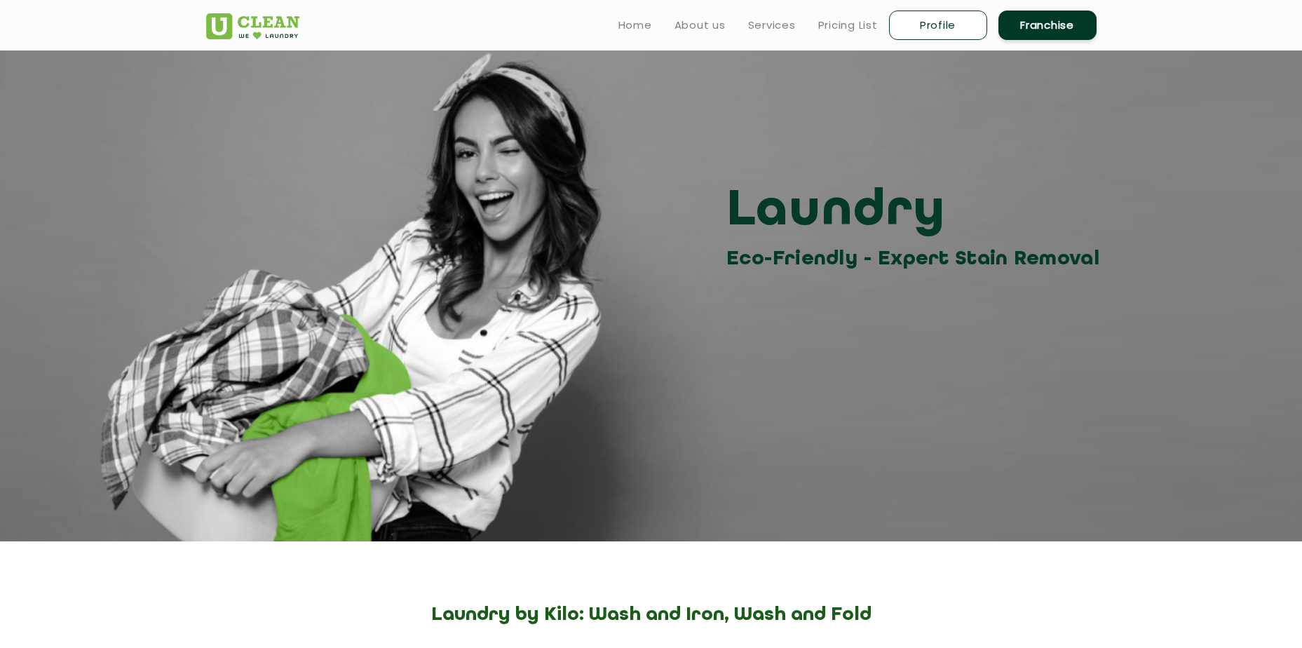
click at [929, 25] on link "Profile" at bounding box center [938, 25] width 98 height 29
select select
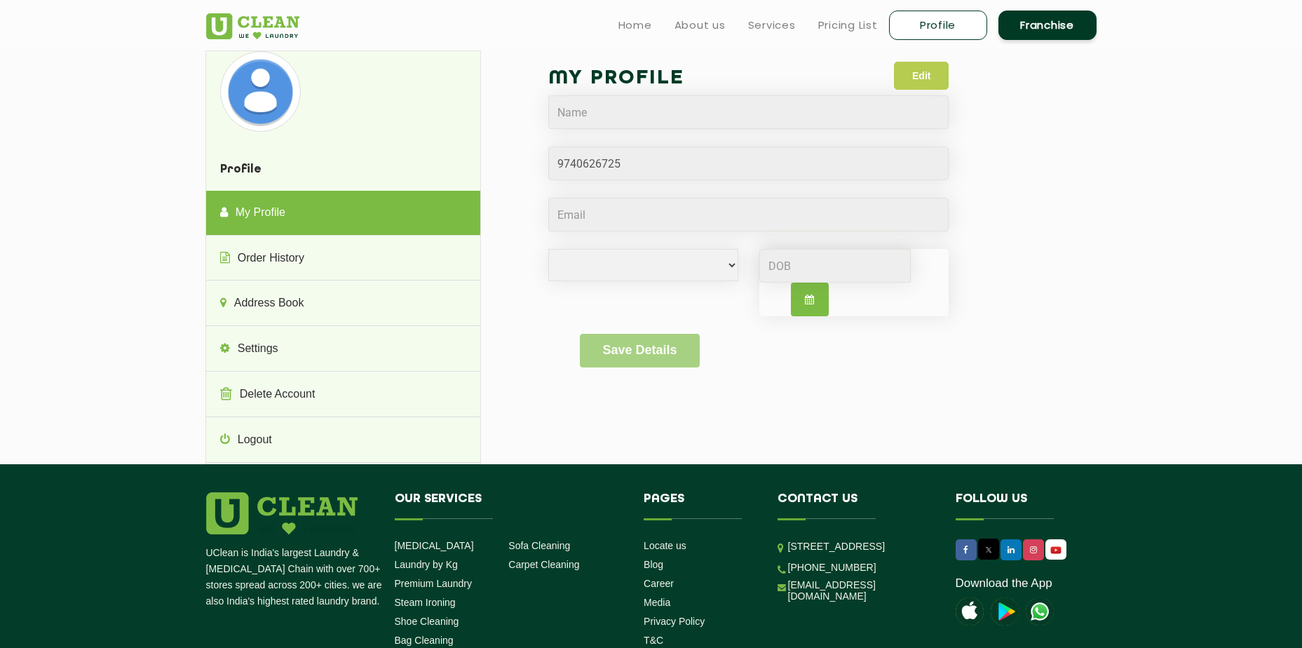
click at [928, 72] on button "Edit" at bounding box center [921, 76] width 55 height 28
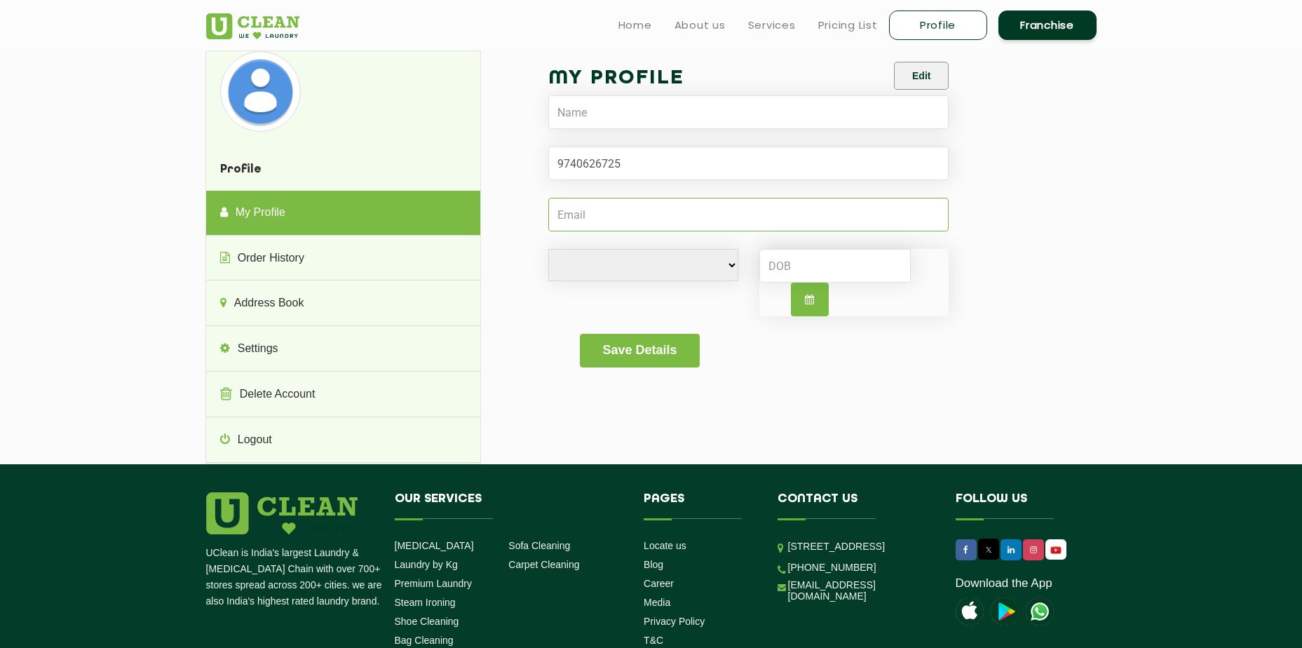
click at [675, 211] on input "Email" at bounding box center [748, 215] width 401 height 34
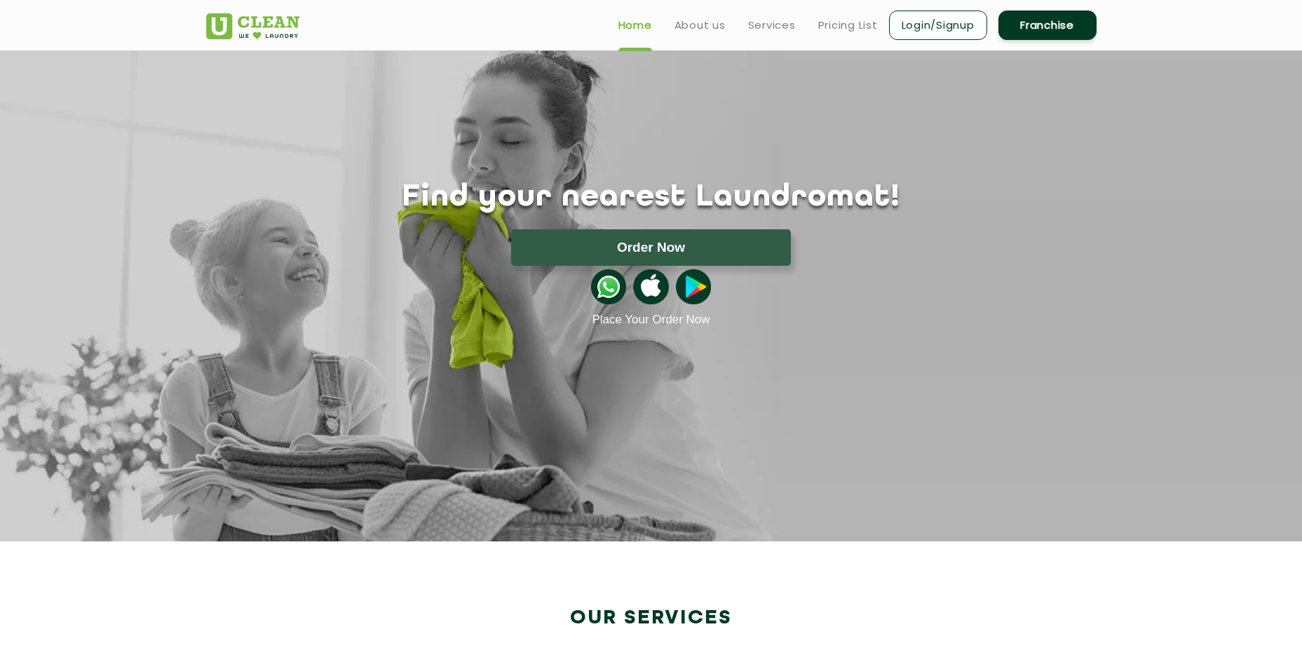
click at [923, 29] on link "Login/Signup" at bounding box center [938, 25] width 98 height 29
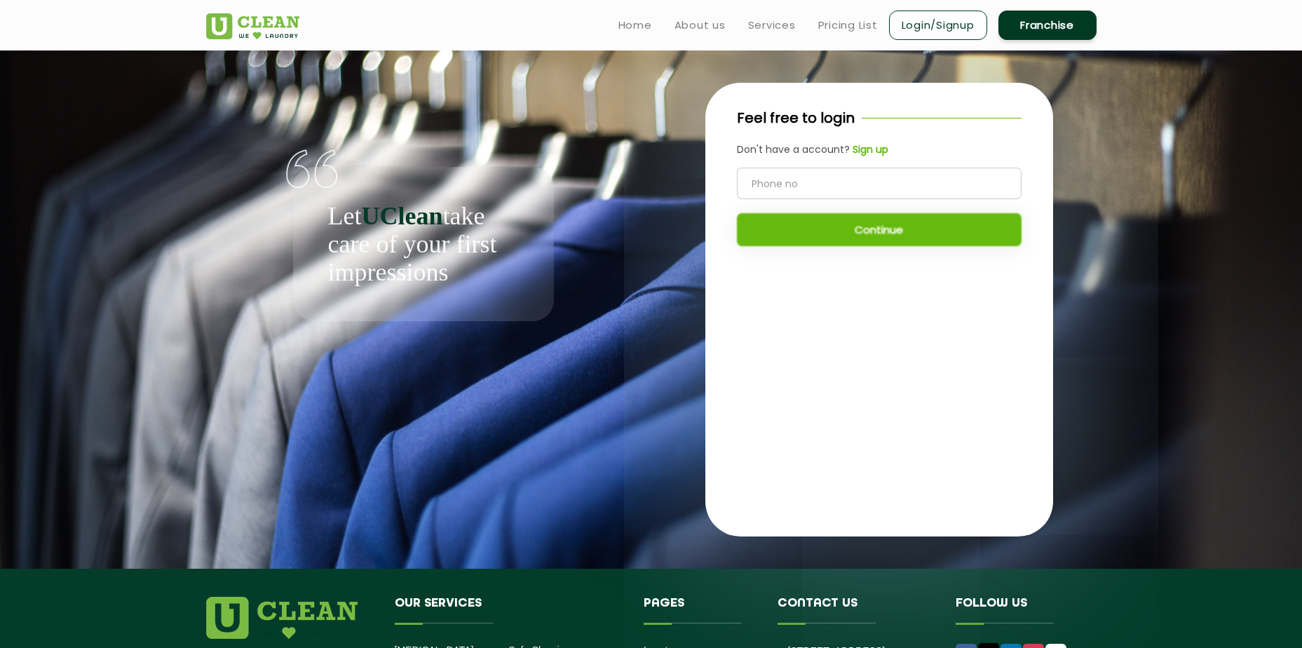
click at [804, 166] on div "Feel free to login Don't have a account? Sign up Continue" at bounding box center [879, 184] width 348 height 202
click at [843, 189] on input "tel" at bounding box center [879, 184] width 285 height 32
click at [831, 180] on input "tel" at bounding box center [879, 184] width 285 height 32
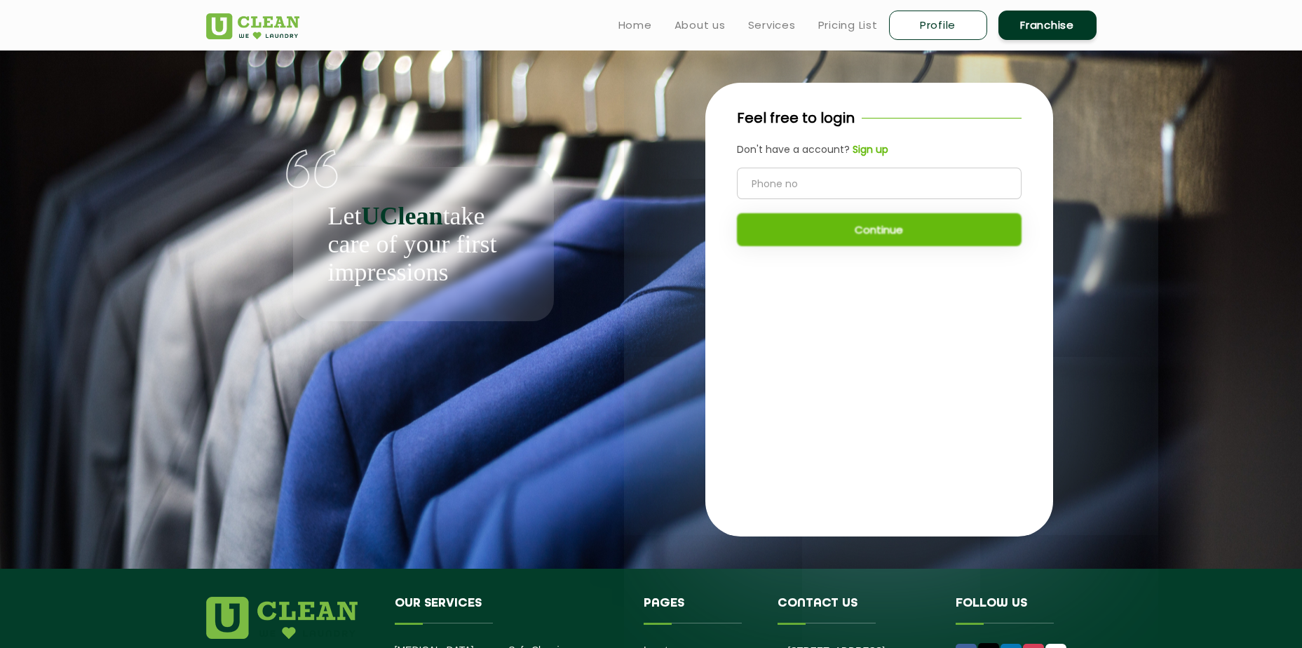
click at [831, 180] on input "tel" at bounding box center [879, 184] width 285 height 32
type input "9740626725"
click at [864, 237] on button "Continue" at bounding box center [879, 229] width 285 height 33
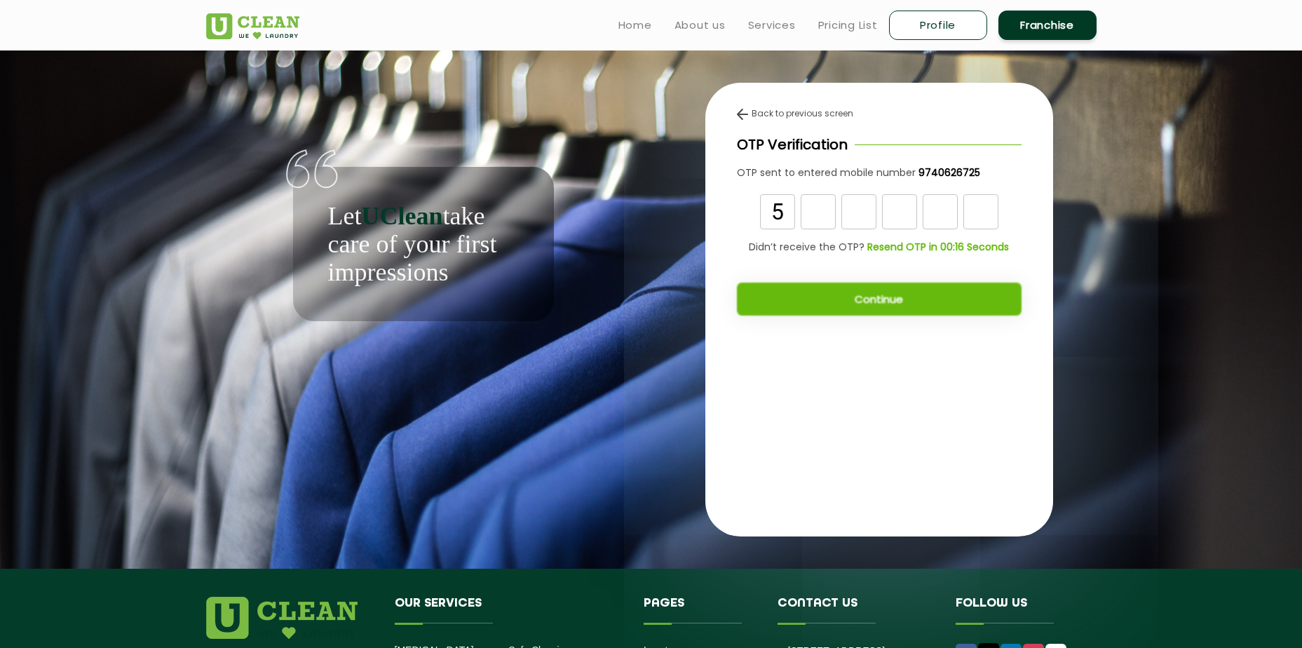
type input "5"
type input "0"
type input "1"
type input "3"
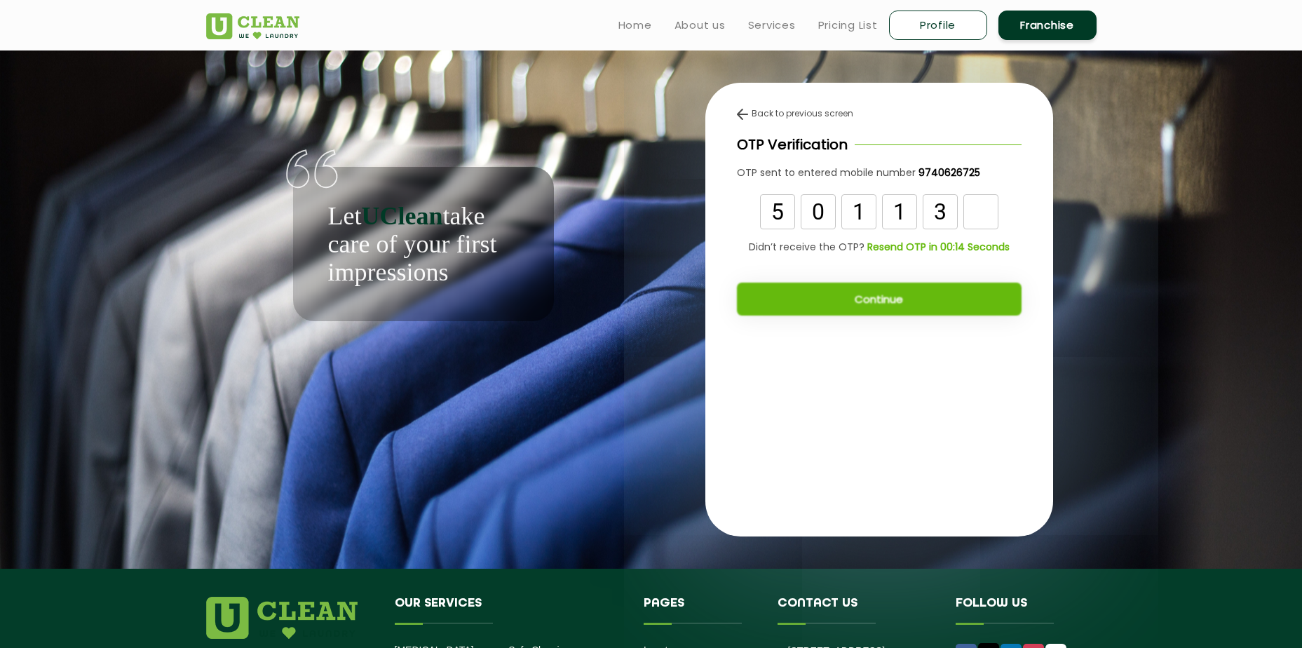
type input "4"
type input "1"
type input "4"
type input "6"
click at [848, 299] on button "Continue" at bounding box center [879, 299] width 285 height 33
